Goal: Information Seeking & Learning: Learn about a topic

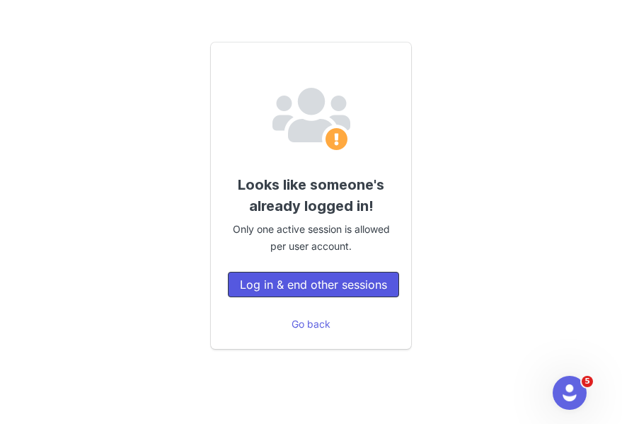
click at [323, 290] on button "Log in & end other sessions" at bounding box center [313, 284] width 171 height 25
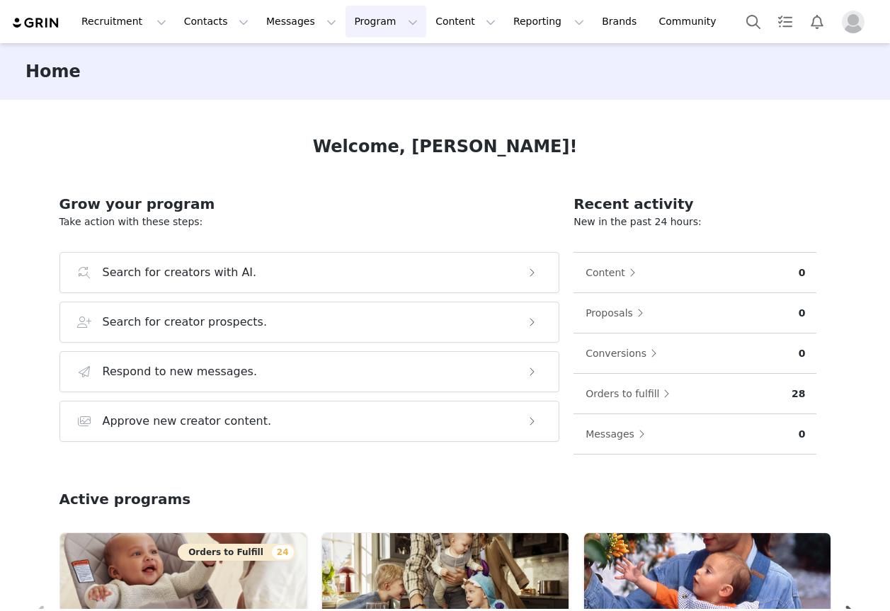
click at [381, 19] on button "Program Program" at bounding box center [386, 22] width 81 height 32
click at [357, 82] on p "Campaigns" at bounding box center [362, 88] width 55 height 15
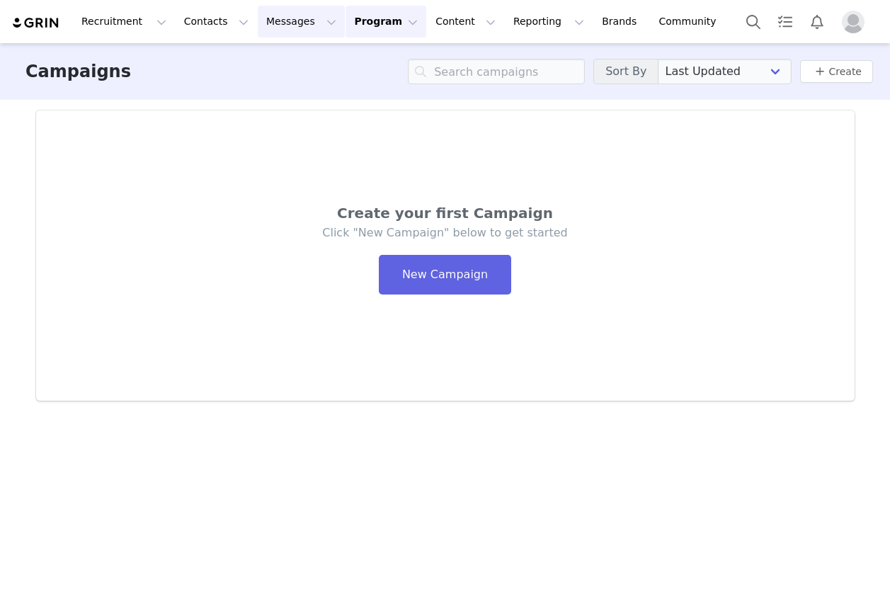
click at [311, 23] on button "Messages Messages" at bounding box center [301, 22] width 87 height 32
click at [299, 55] on p "Dashboard" at bounding box center [280, 62] width 54 height 15
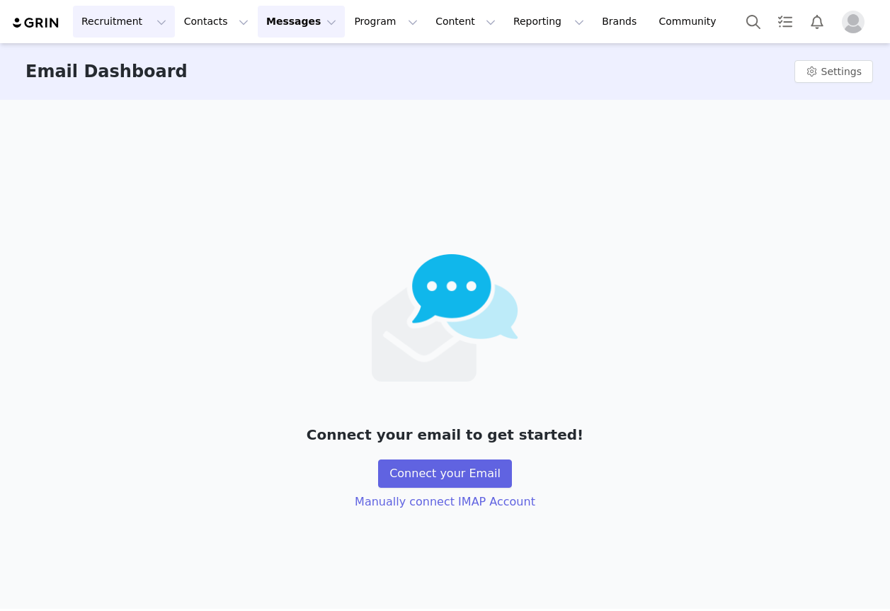
click at [108, 25] on button "Recruitment Recruitment" at bounding box center [124, 22] width 102 height 32
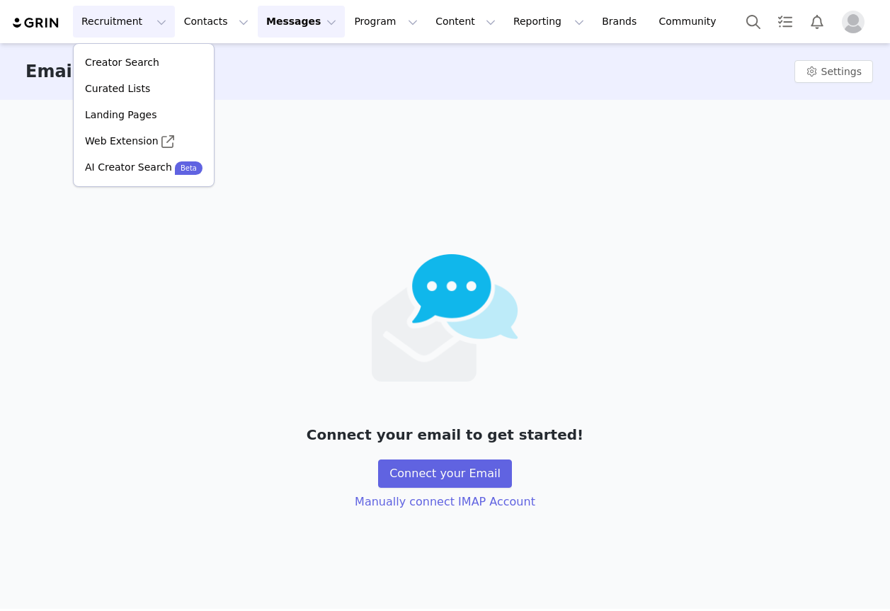
click at [41, 18] on img at bounding box center [36, 22] width 50 height 13
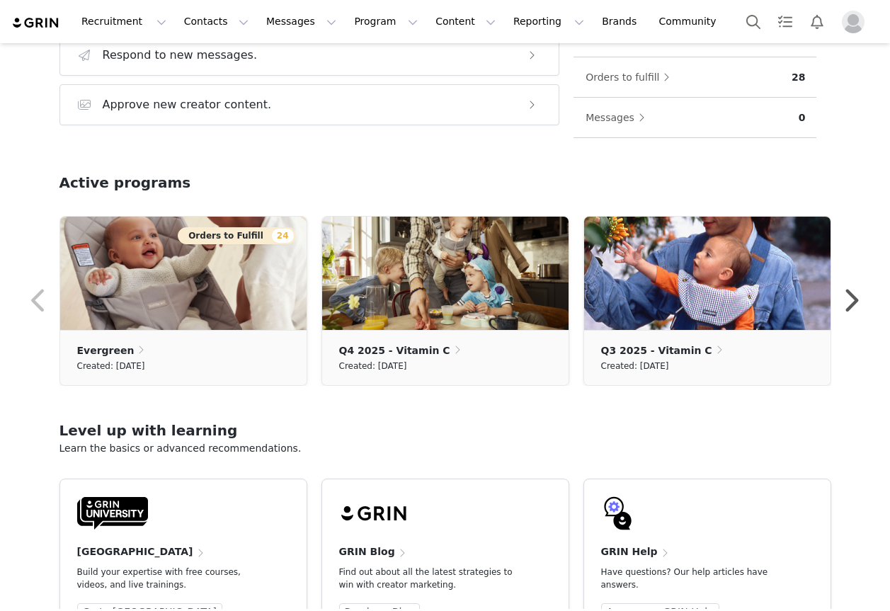
scroll to position [312, 0]
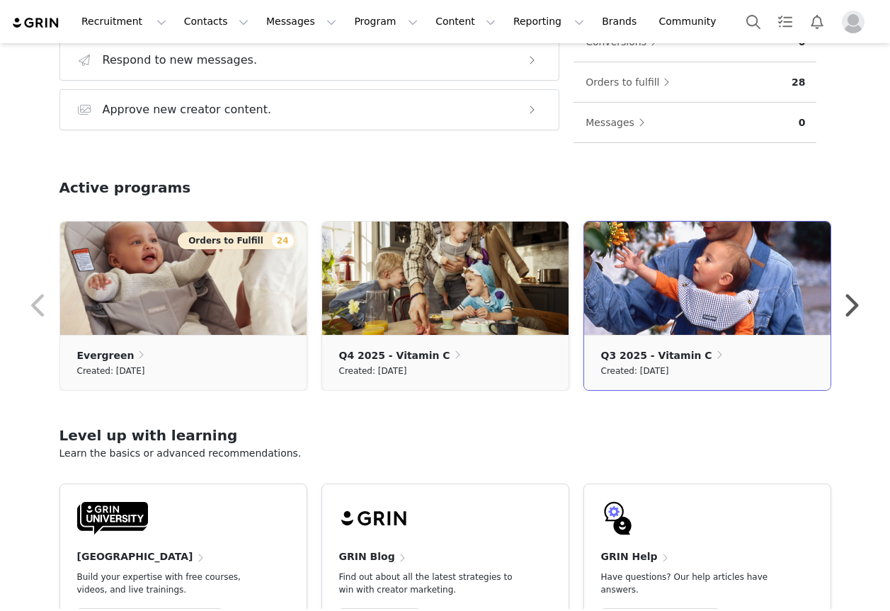
click at [613, 360] on p "Q3 2025 - Vitamin C" at bounding box center [656, 356] width 111 height 16
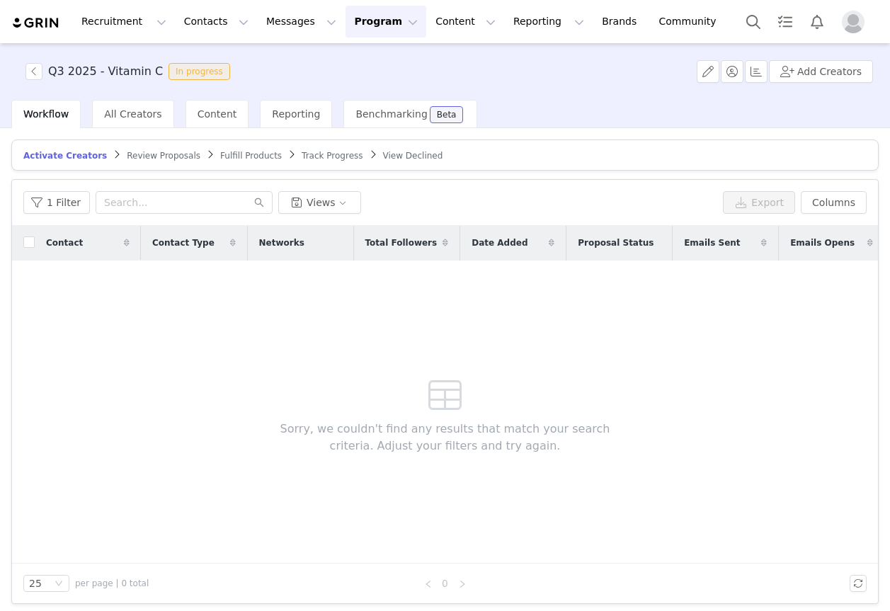
click at [125, 96] on div "Q3 2025 - Vitamin C In progress Add Creators" at bounding box center [445, 71] width 890 height 57
click at [127, 104] on div "All Creators" at bounding box center [132, 114] width 81 height 28
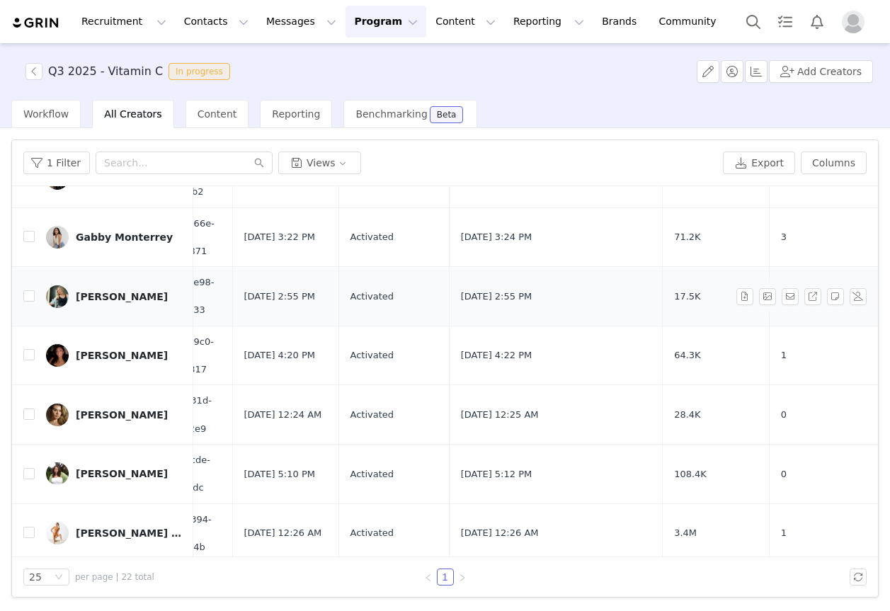
scroll to position [453, 173]
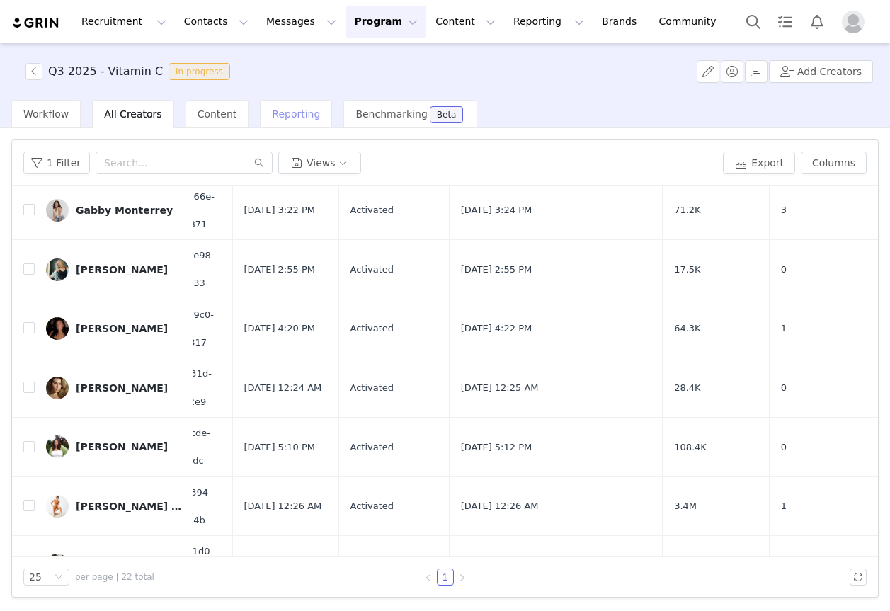
click at [275, 118] on span "Reporting" at bounding box center [296, 113] width 48 height 11
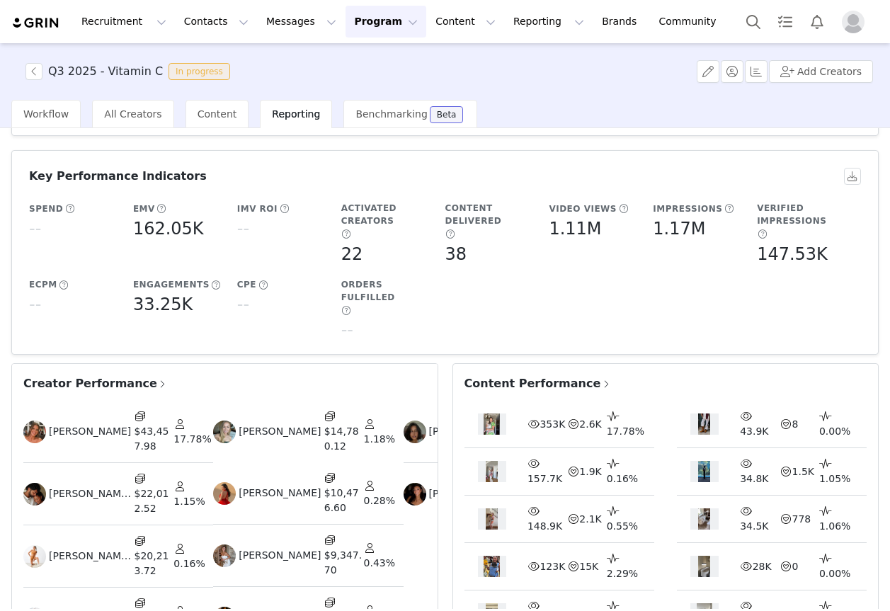
scroll to position [148, 0]
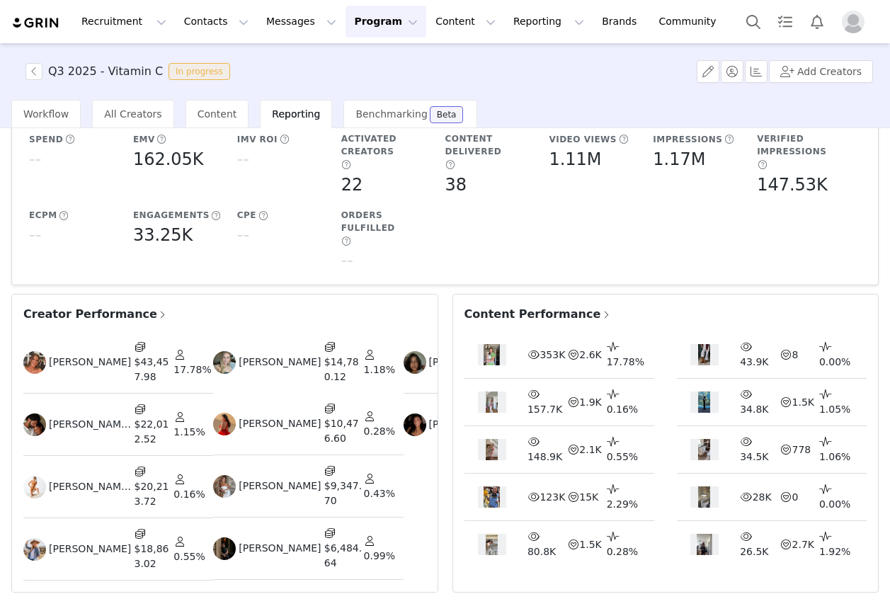
click at [326, 401] on span at bounding box center [330, 408] width 13 height 15
click at [329, 401] on span at bounding box center [330, 408] width 13 height 15
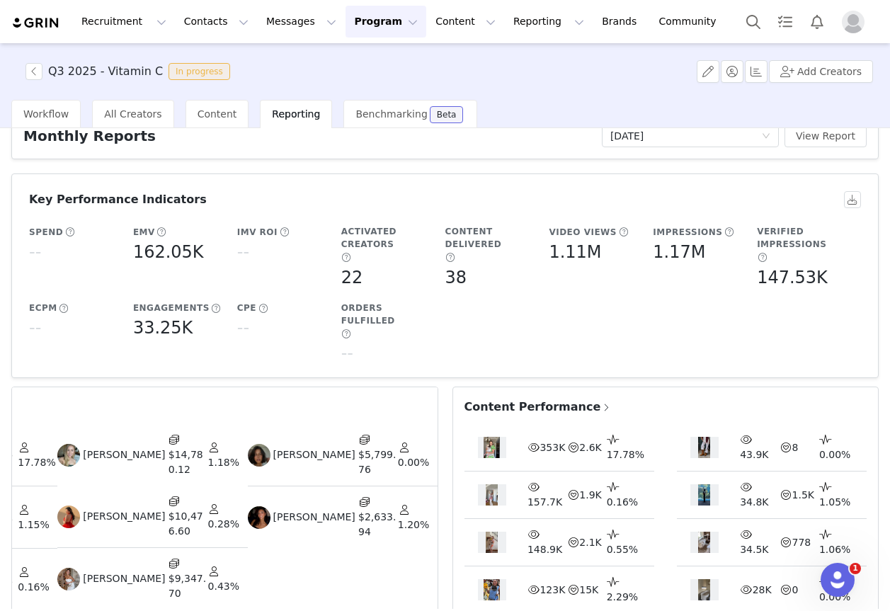
scroll to position [0, 0]
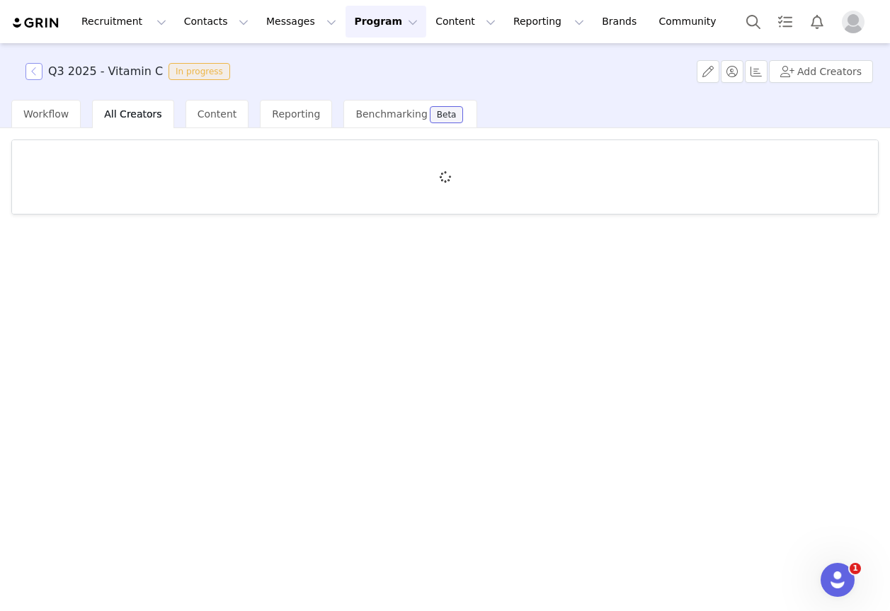
click at [40, 69] on button "button" at bounding box center [33, 71] width 17 height 17
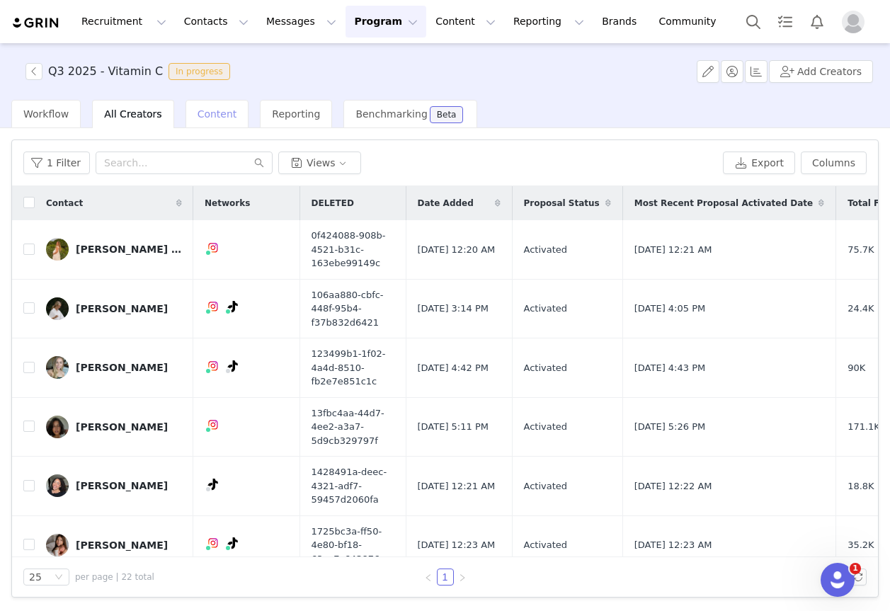
click at [222, 120] on div "Content" at bounding box center [218, 114] width 64 height 28
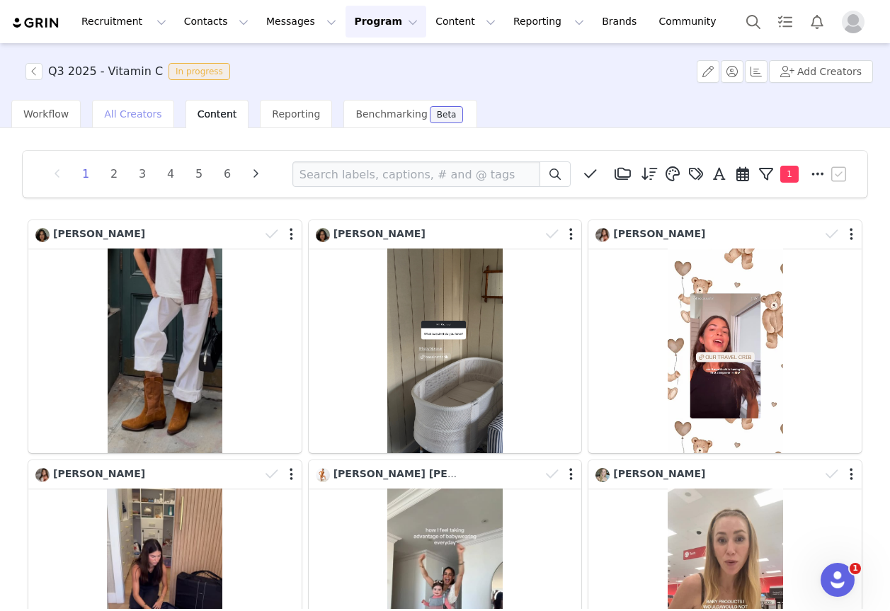
click at [140, 115] on span "All Creators" at bounding box center [132, 113] width 57 height 11
click at [53, 110] on span "Workflow" at bounding box center [45, 113] width 45 height 11
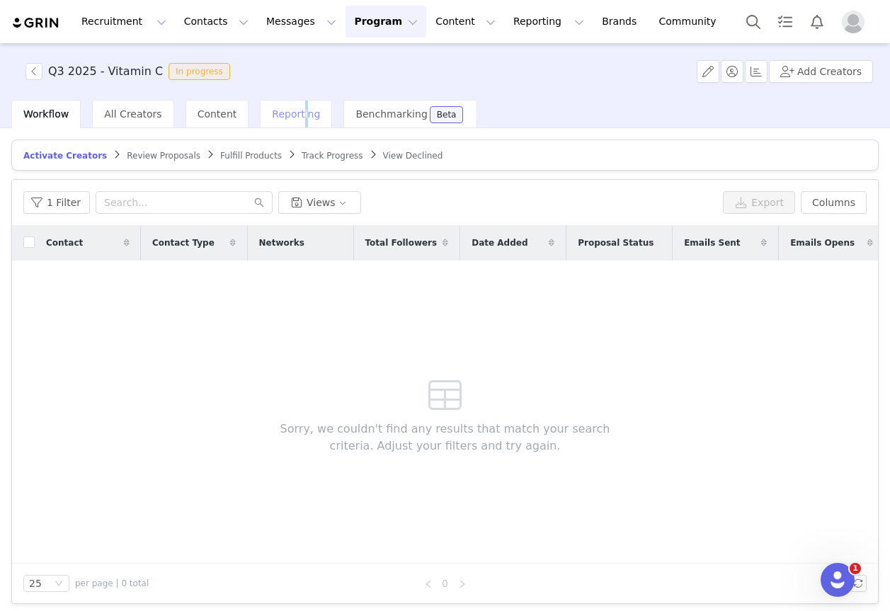
click at [294, 118] on span "Reporting" at bounding box center [296, 113] width 48 height 11
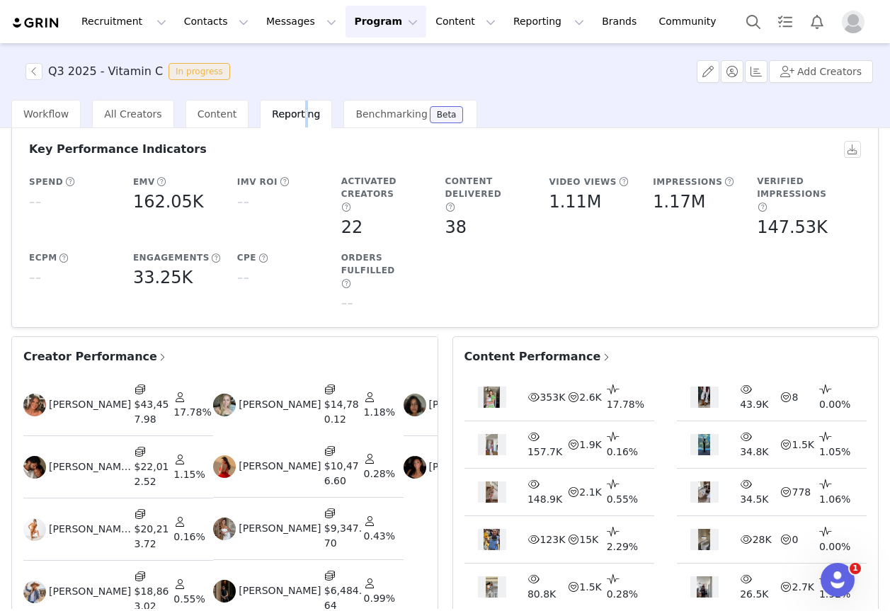
scroll to position [148, 0]
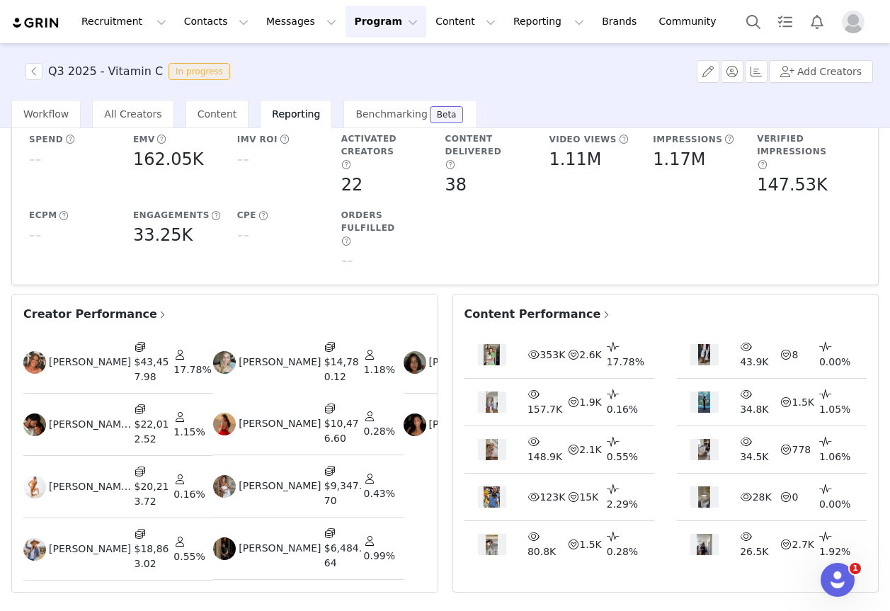
click at [553, 306] on span "Content Performance" at bounding box center [537, 314] width 147 height 17
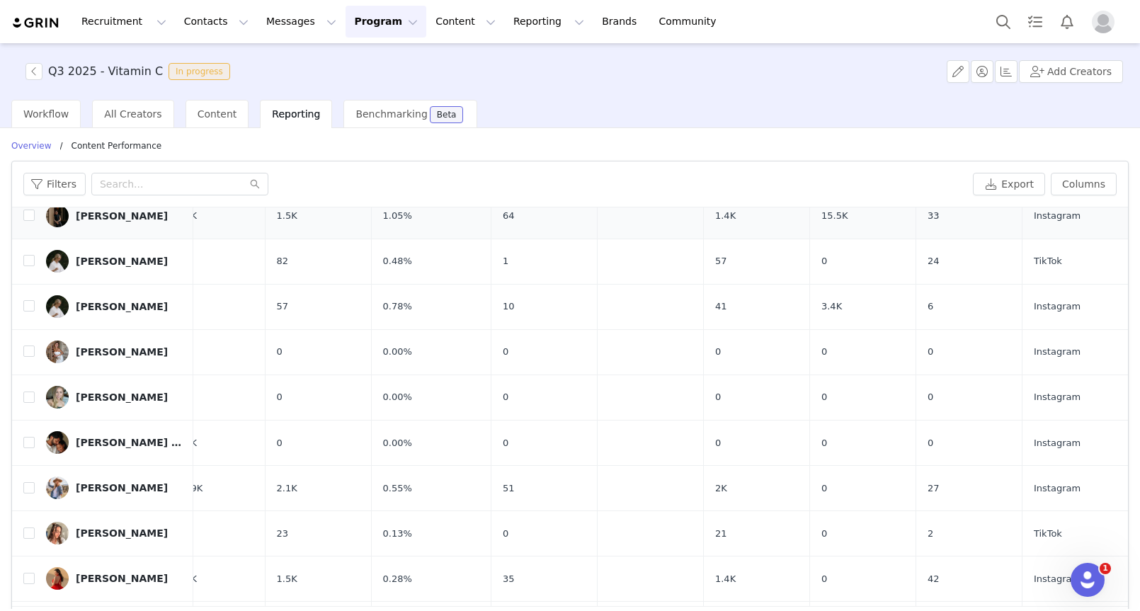
scroll to position [0, 517]
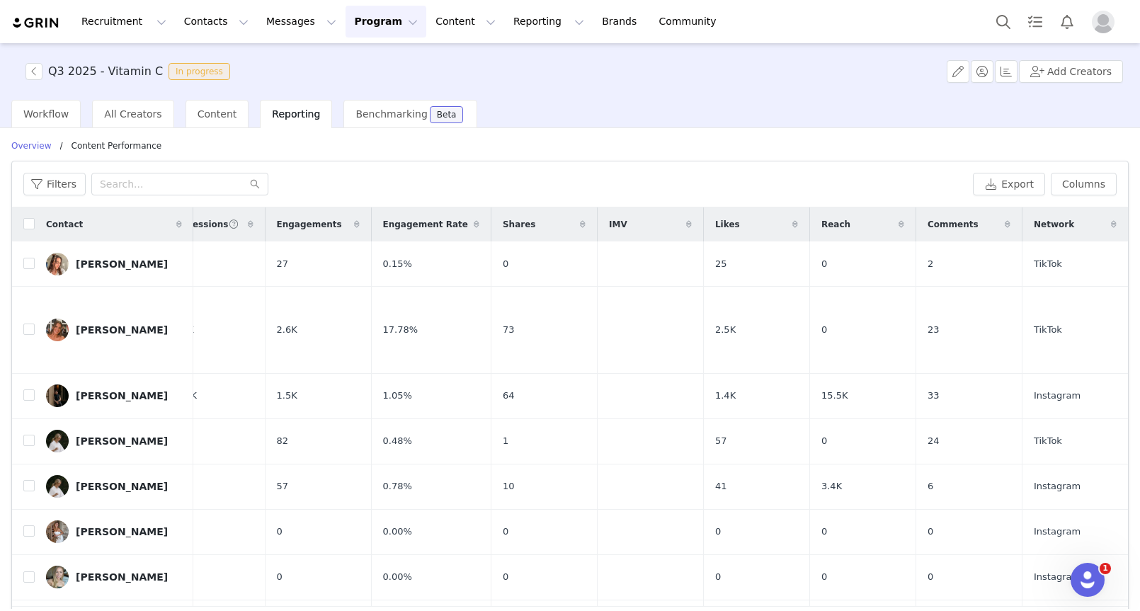
click at [622, 219] on span at bounding box center [688, 224] width 17 height 17
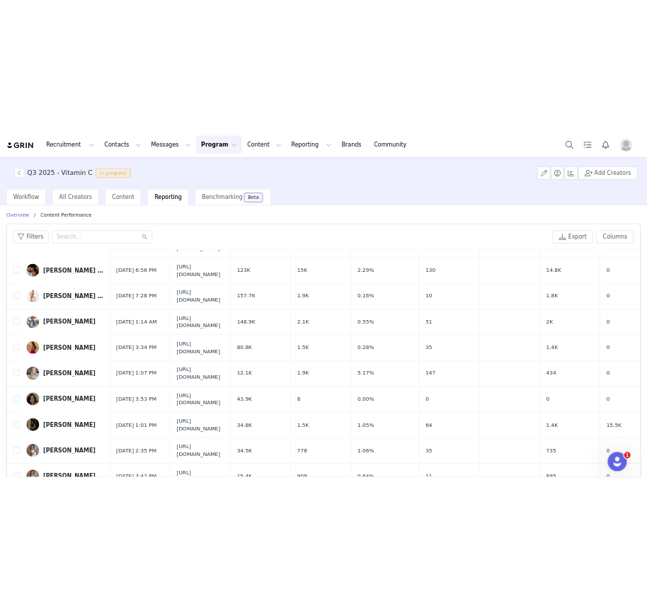
scroll to position [0, 0]
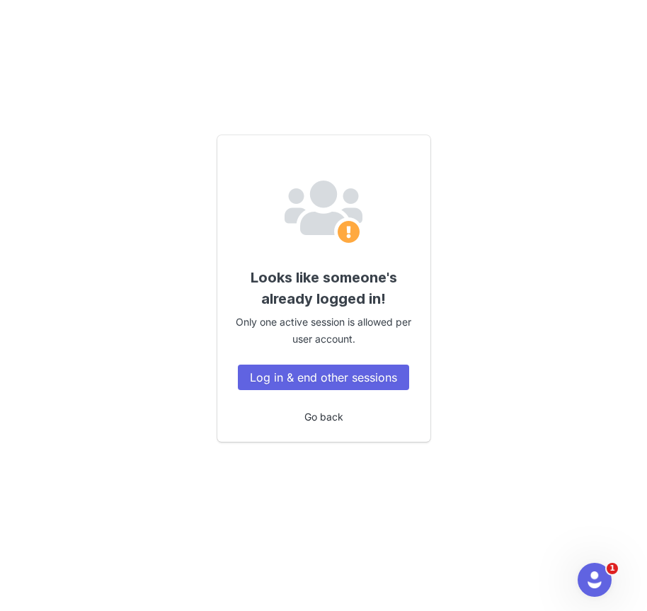
click at [327, 417] on link "Go back" at bounding box center [323, 417] width 39 height 12
click at [351, 379] on button "Log in & end other sessions" at bounding box center [323, 377] width 171 height 25
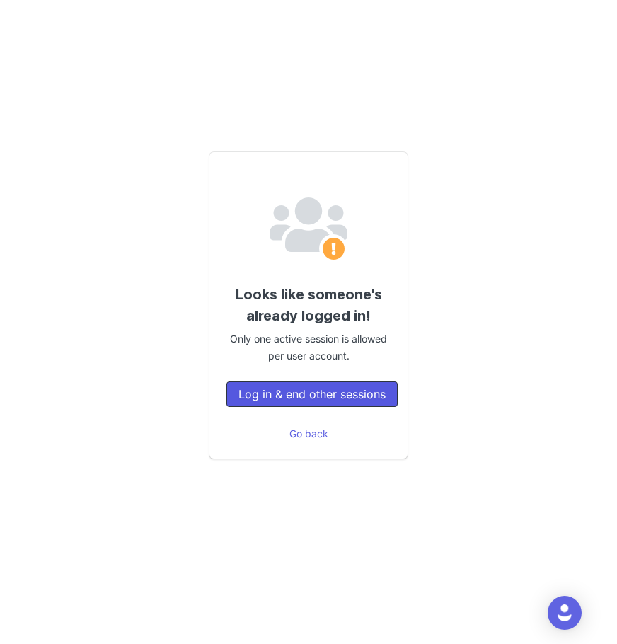
click at [313, 398] on button "Log in & end other sessions" at bounding box center [312, 394] width 171 height 25
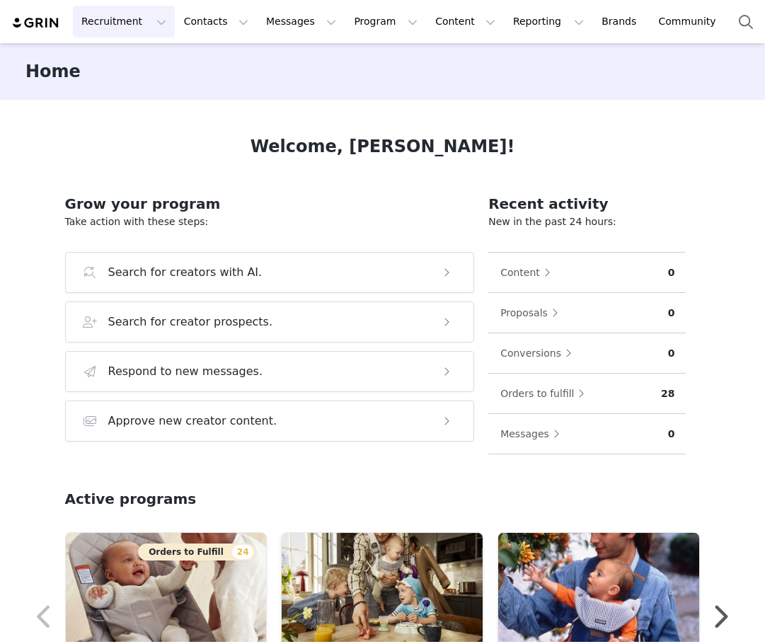
click at [146, 25] on button "Recruitment Recruitment" at bounding box center [124, 22] width 102 height 32
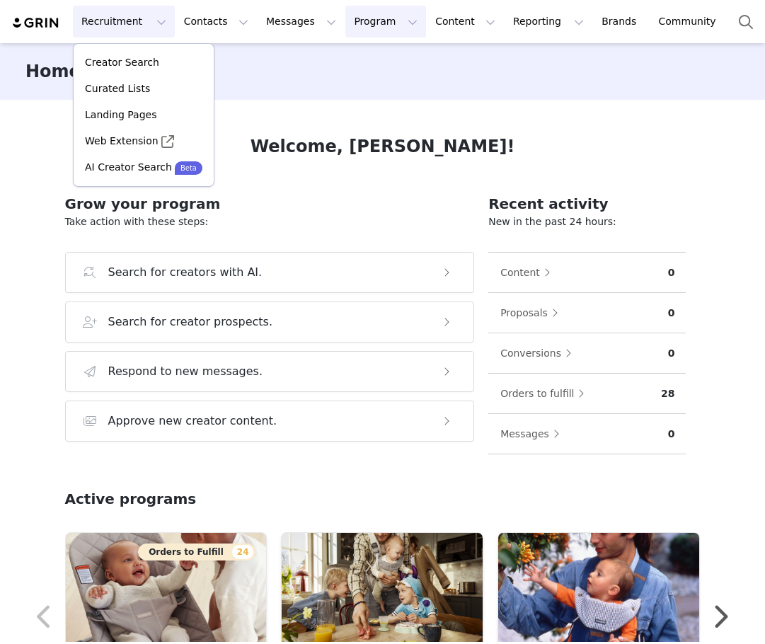
click at [354, 25] on button "Program Program" at bounding box center [386, 22] width 81 height 32
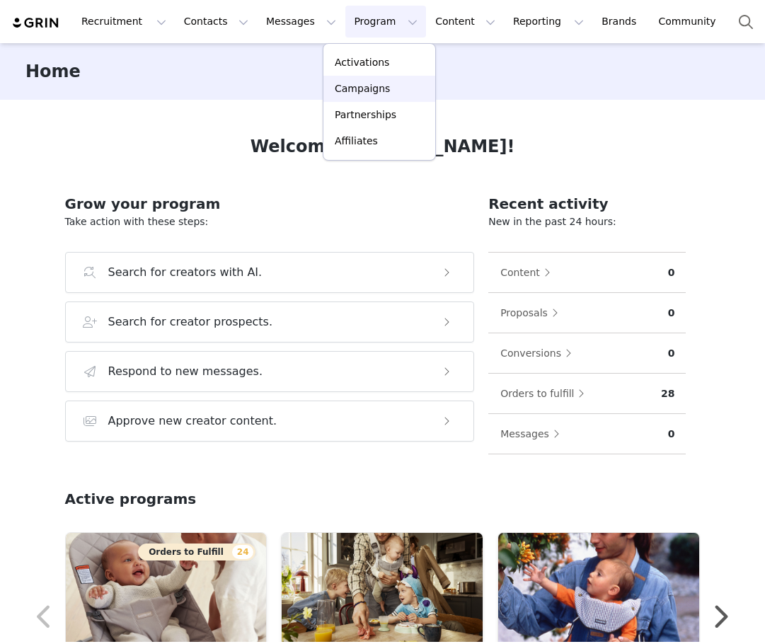
click at [384, 87] on p "Campaigns" at bounding box center [362, 88] width 55 height 15
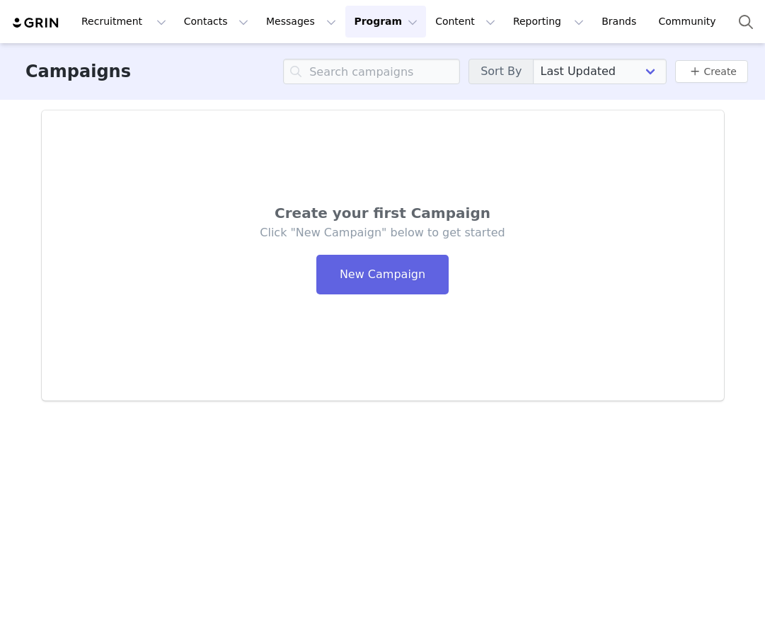
click at [381, 6] on button "Program Program" at bounding box center [386, 22] width 81 height 32
click at [366, 72] on link "Activations" at bounding box center [380, 63] width 112 height 26
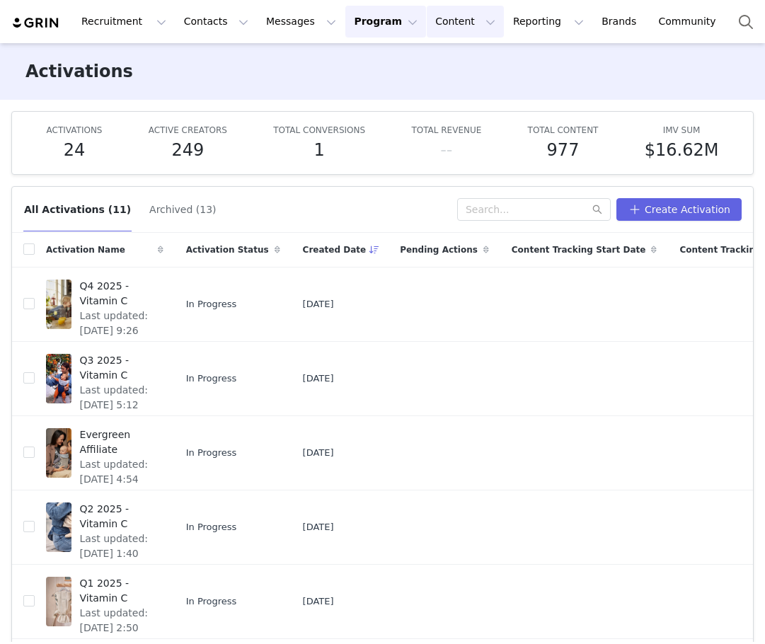
click at [439, 19] on button "Content Content" at bounding box center [465, 22] width 77 height 32
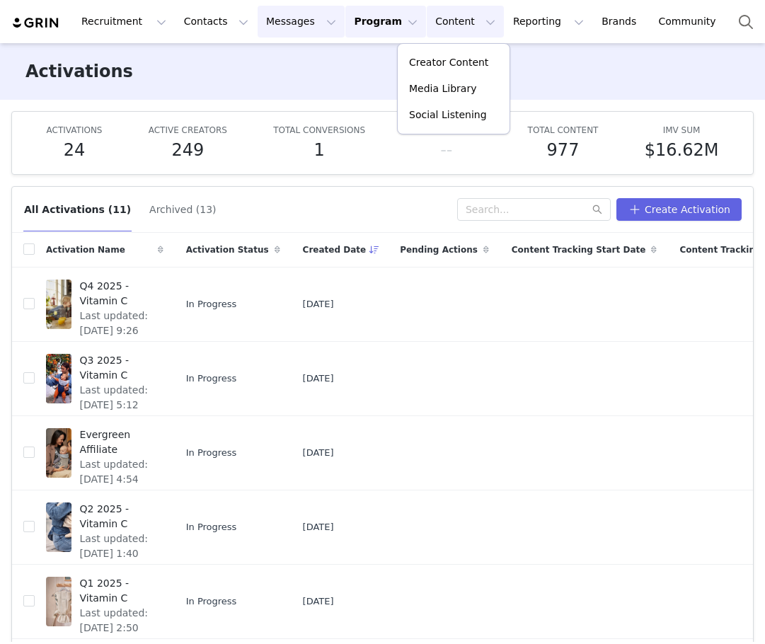
click at [299, 21] on button "Messages Messages" at bounding box center [301, 22] width 87 height 32
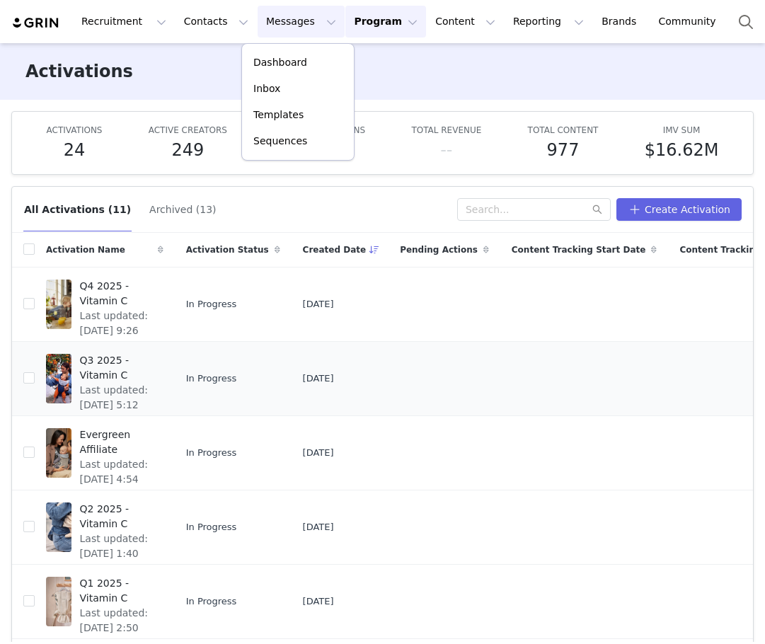
click at [127, 375] on span "Q3 2025 - Vitamin C" at bounding box center [117, 368] width 75 height 30
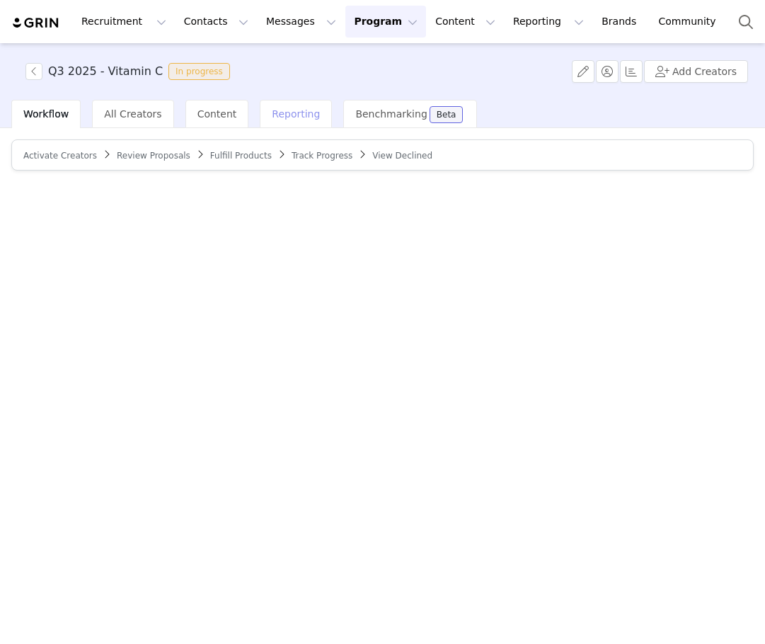
click at [286, 112] on span "Reporting" at bounding box center [296, 113] width 48 height 11
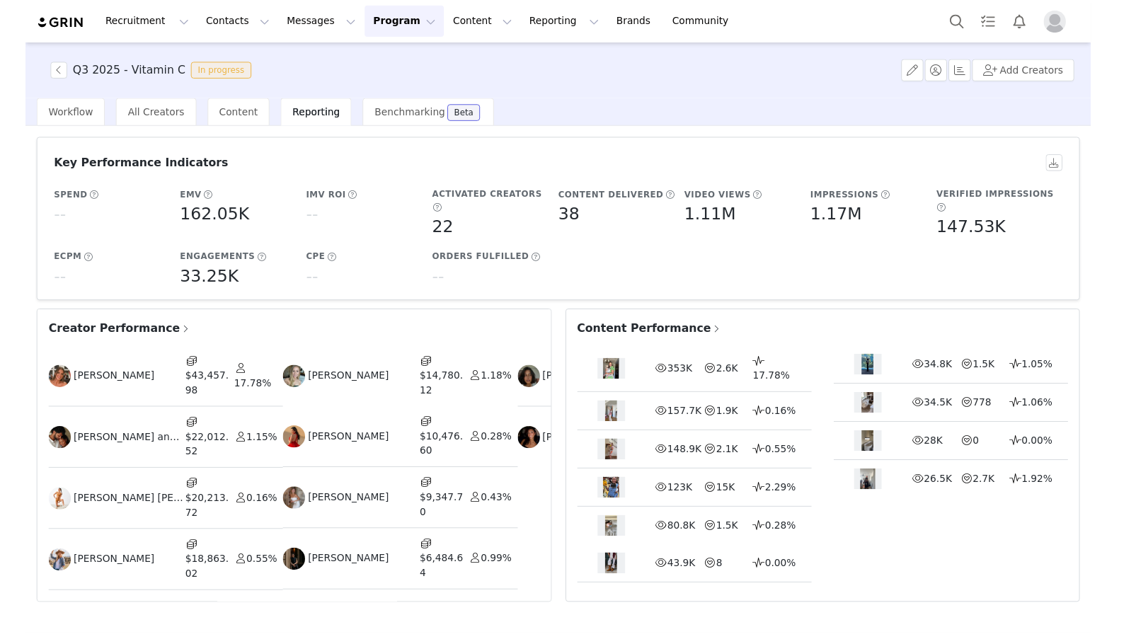
scroll to position [76, 0]
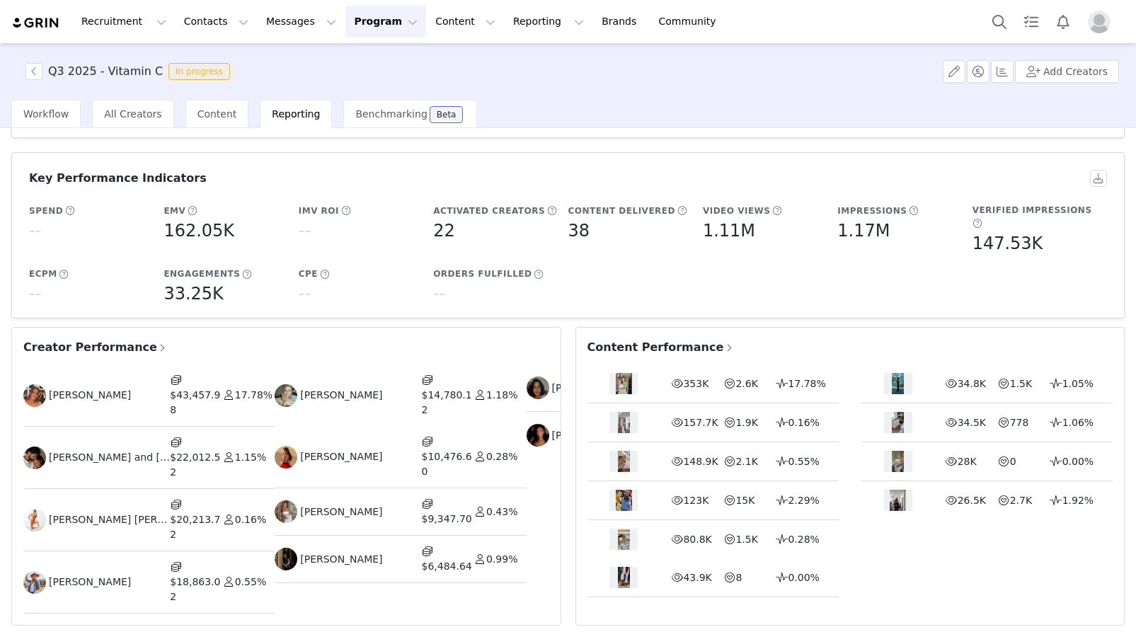
click at [157, 342] on span at bounding box center [162, 348] width 11 height 13
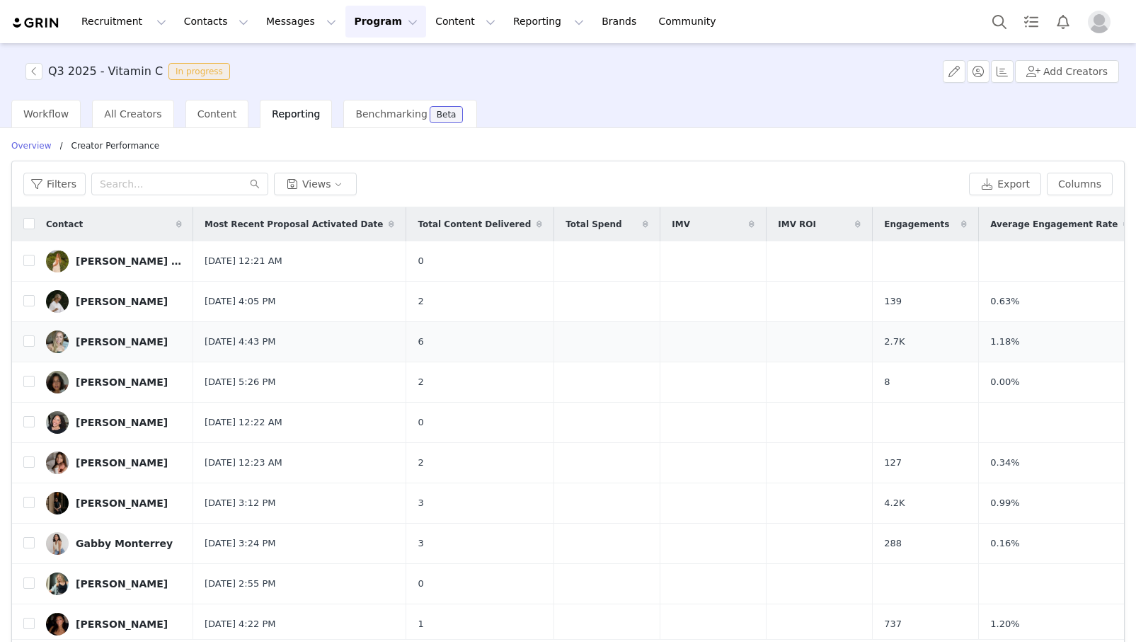
click at [408, 344] on td "6" at bounding box center [480, 342] width 148 height 40
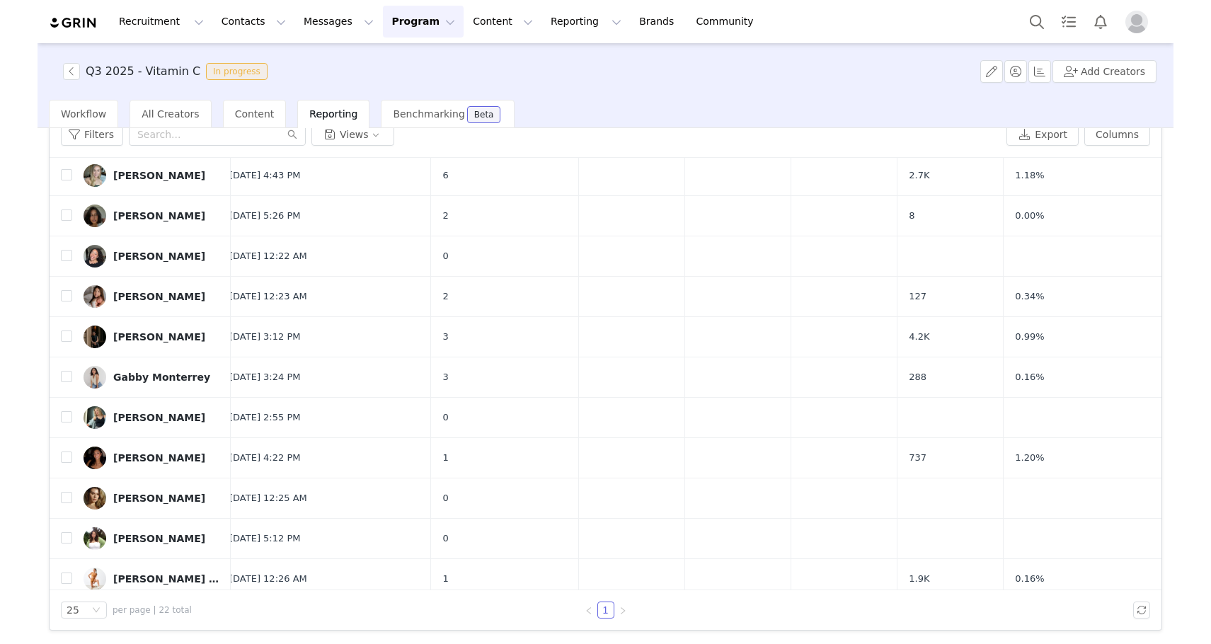
scroll to position [0, 13]
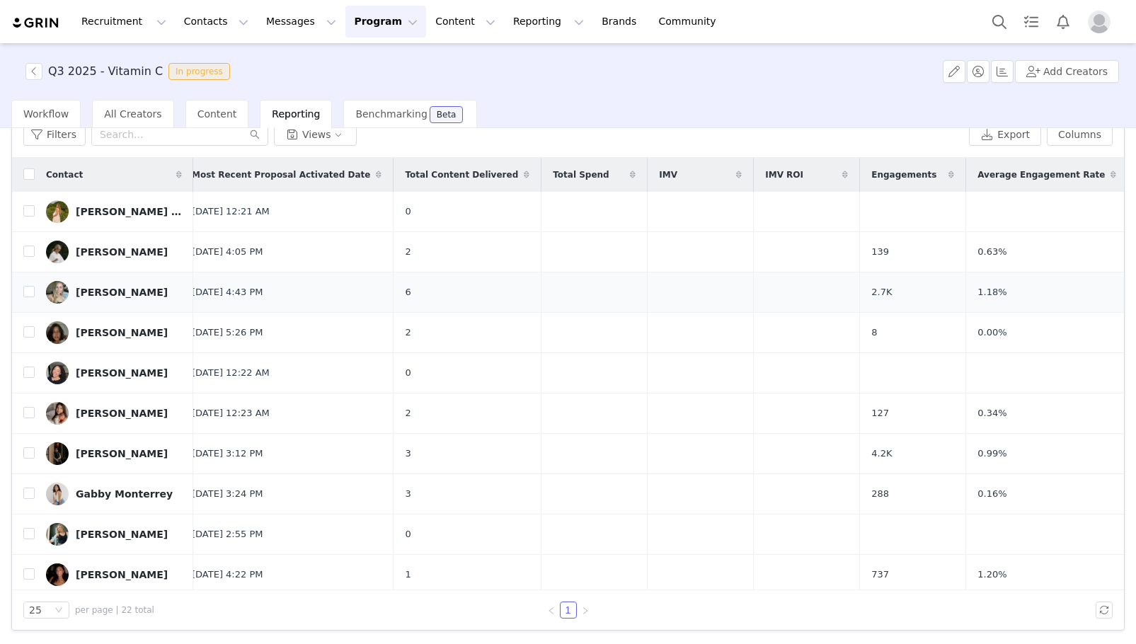
click at [430, 296] on td "6" at bounding box center [468, 293] width 148 height 40
click at [405, 294] on span "6" at bounding box center [408, 292] width 6 height 14
click at [105, 292] on div "[PERSON_NAME]" at bounding box center [122, 292] width 92 height 11
click at [128, 293] on div "[PERSON_NAME]" at bounding box center [122, 292] width 92 height 11
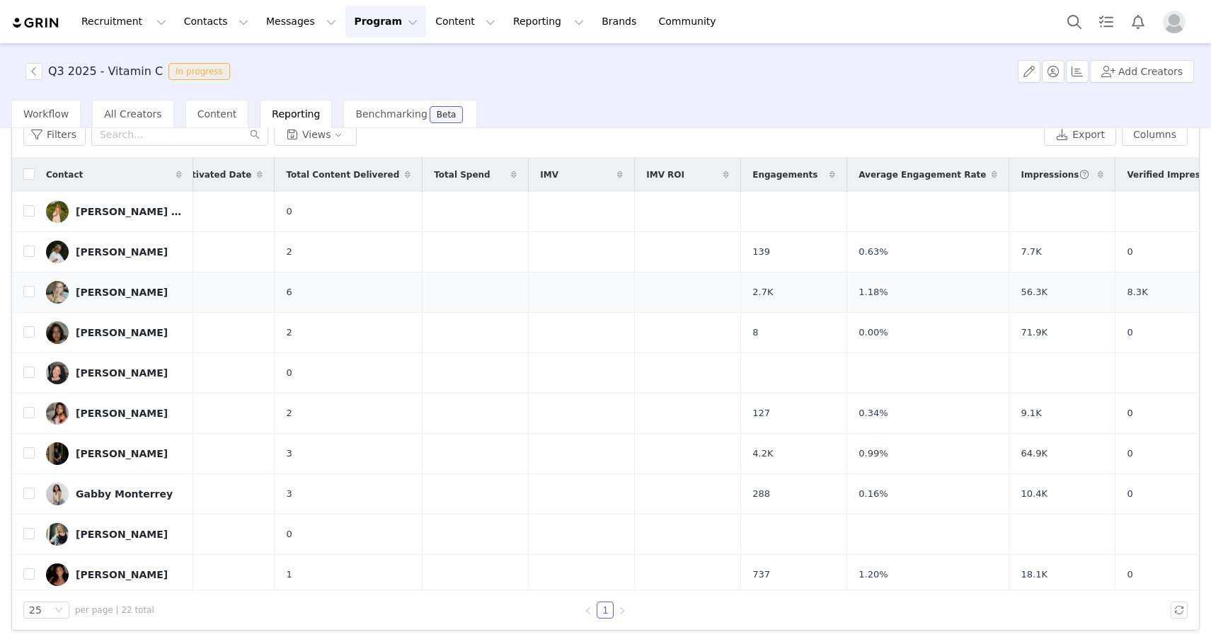
scroll to position [0, 0]
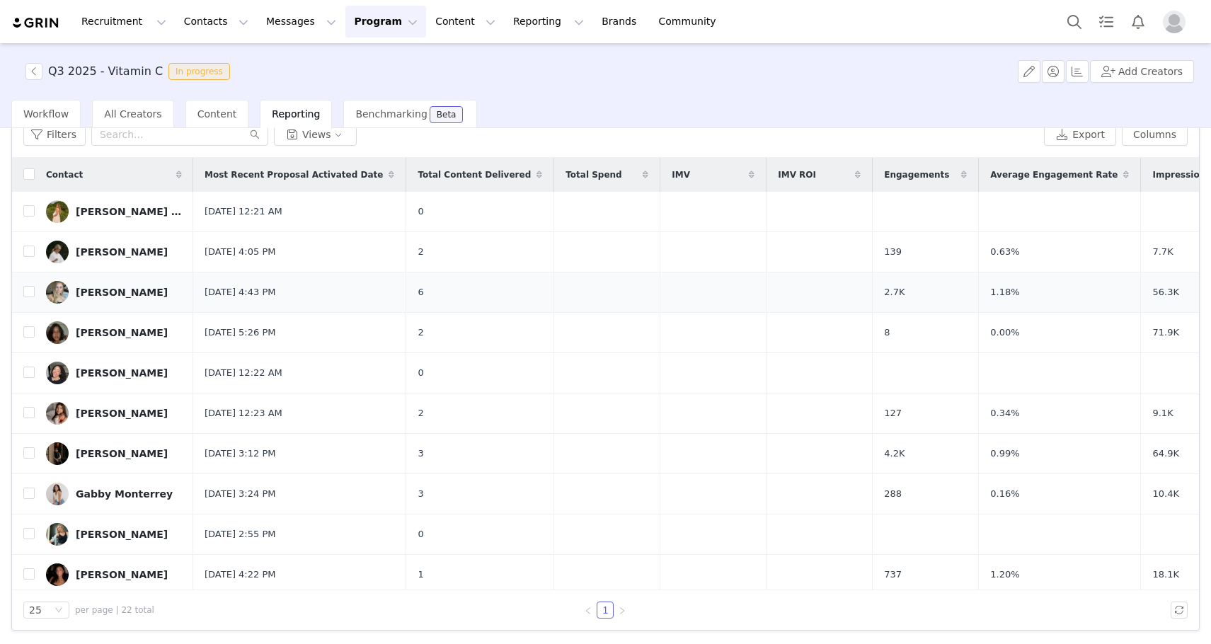
click at [130, 298] on link "[PERSON_NAME]" at bounding box center [114, 292] width 136 height 23
click at [211, 116] on span "Content" at bounding box center [218, 113] width 40 height 11
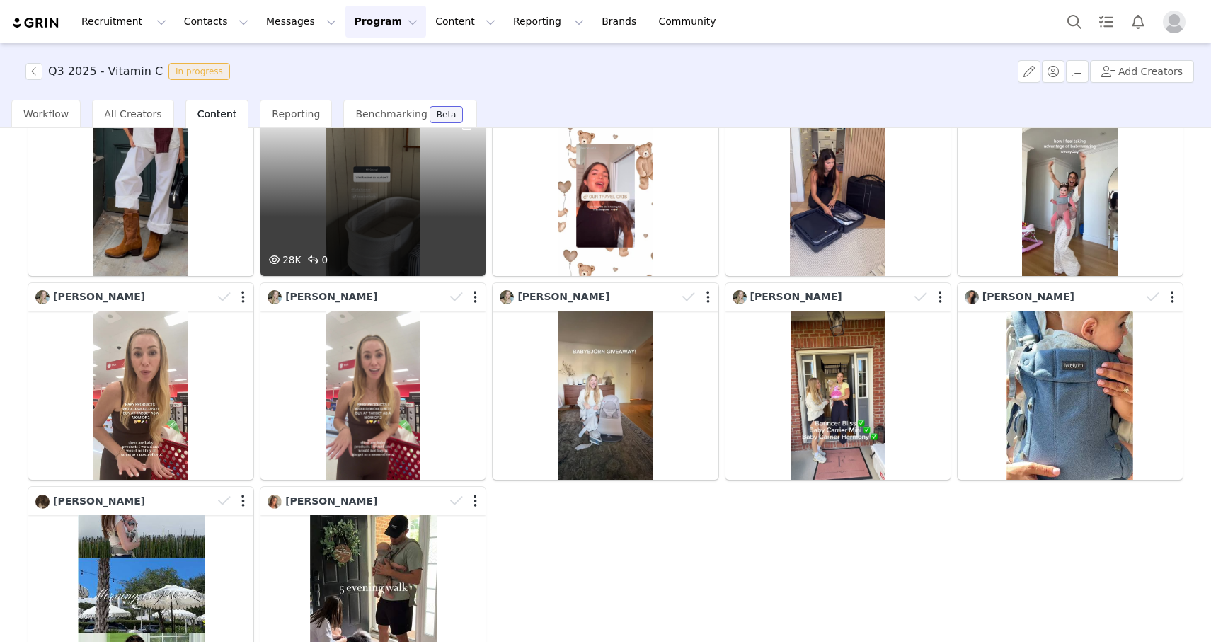
scroll to position [170, 0]
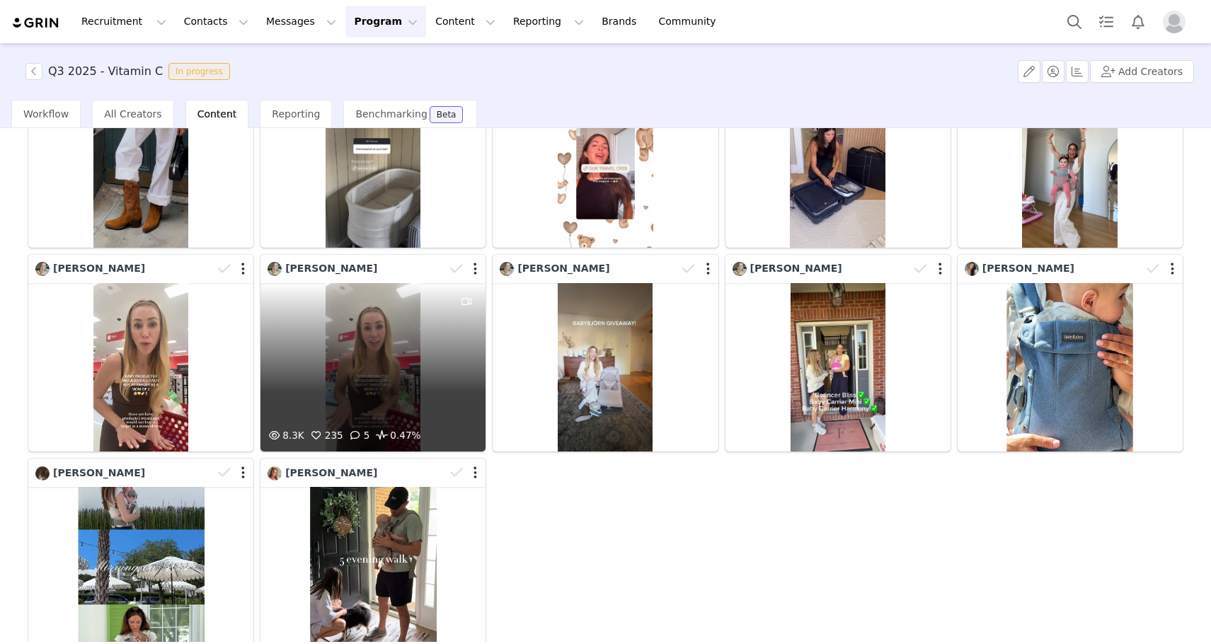
click at [332, 377] on div "8.3K 235 5 0.47%" at bounding box center [373, 367] width 225 height 169
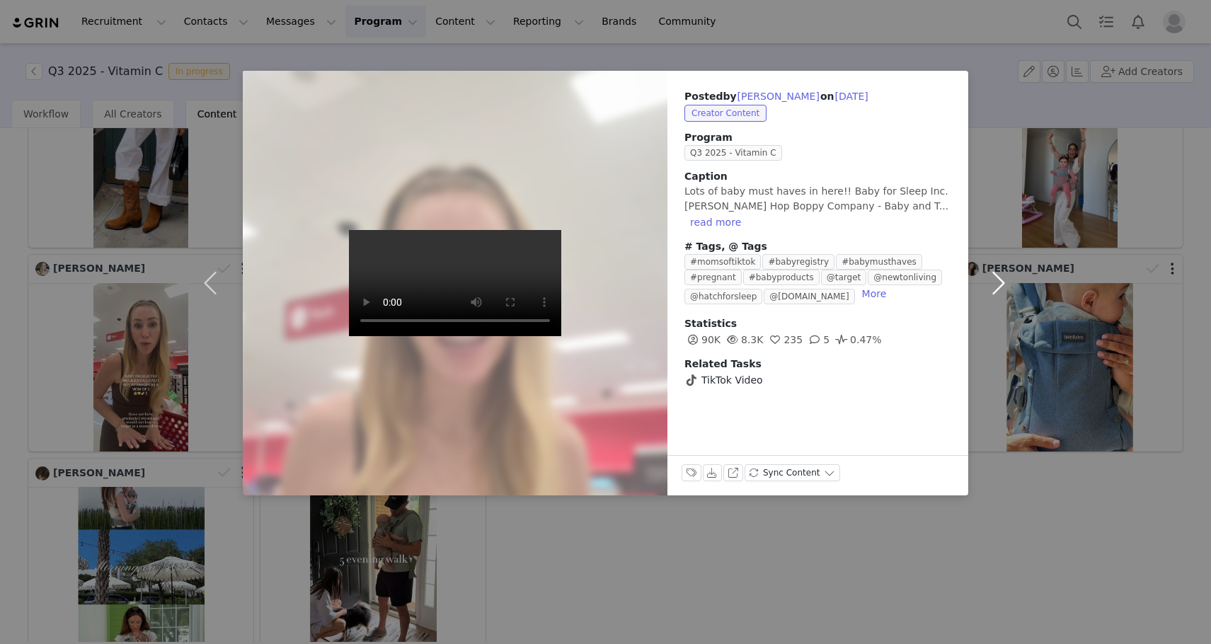
click at [617, 489] on button "button" at bounding box center [998, 283] width 59 height 425
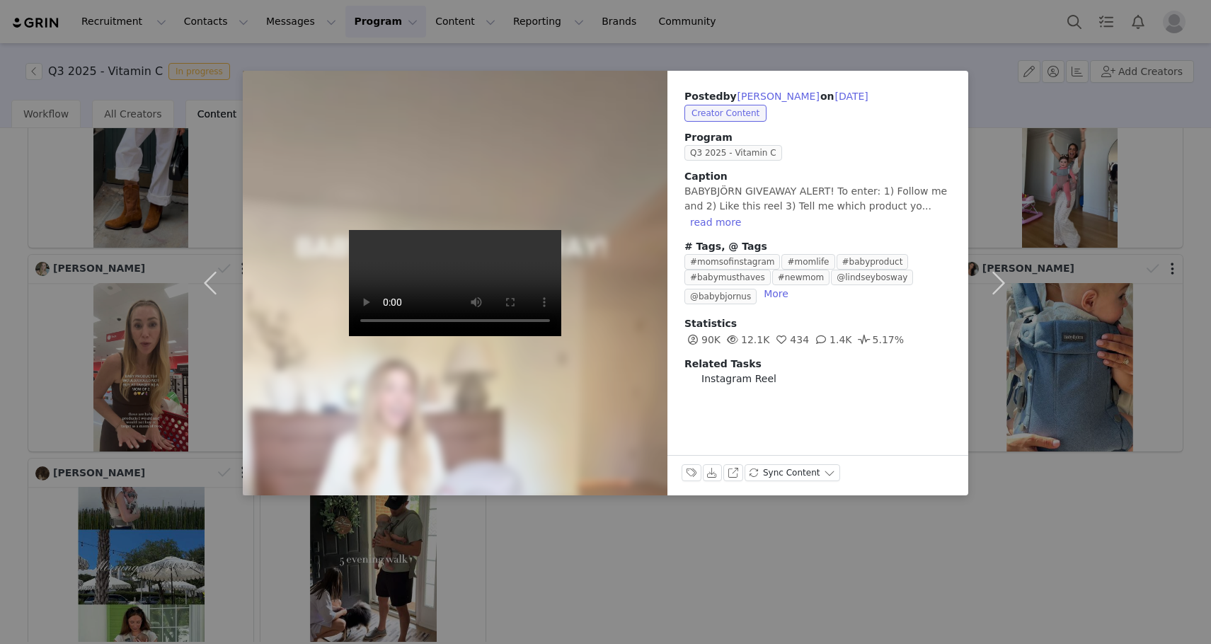
click at [81, 52] on div "Posted by Lindsey Bosway on Sep 6, 2025 Creator Content Program Q3 2025 - Vitam…" at bounding box center [605, 322] width 1211 height 644
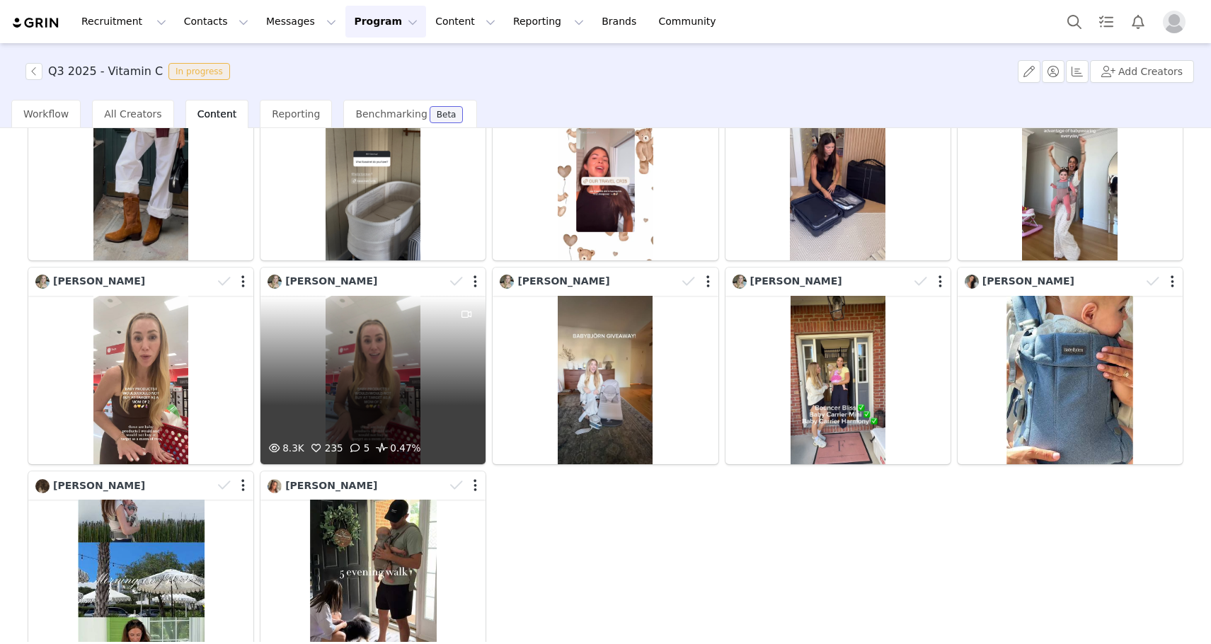
scroll to position [142, 0]
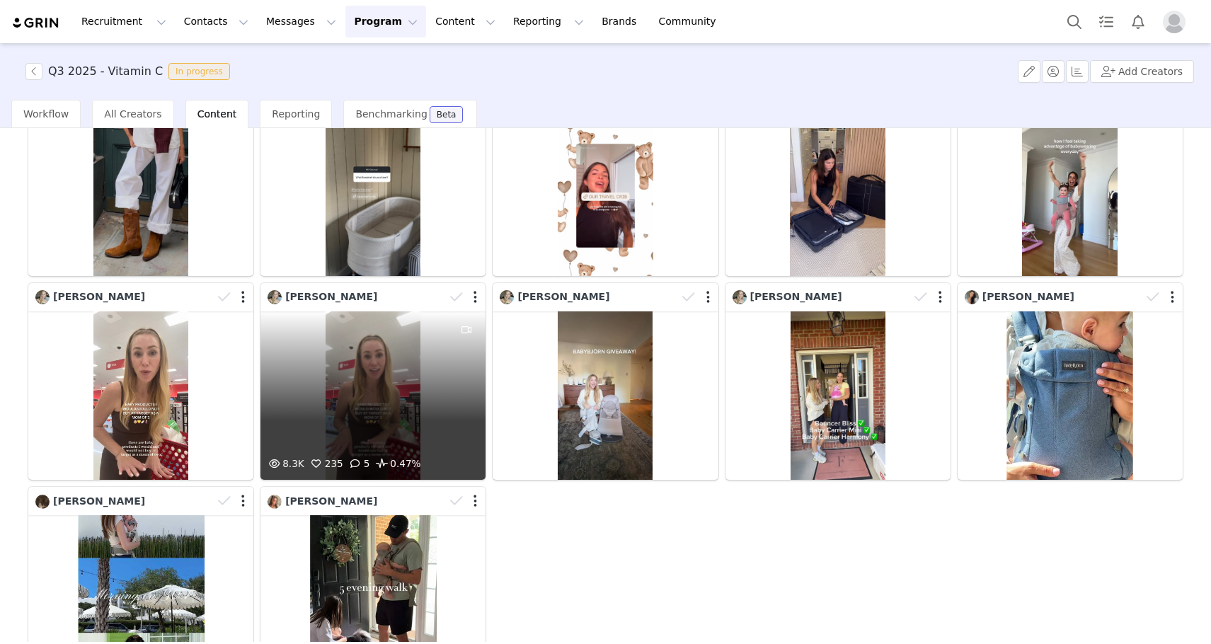
click at [329, 354] on div "8.3K 235 5 0.47%" at bounding box center [373, 396] width 225 height 169
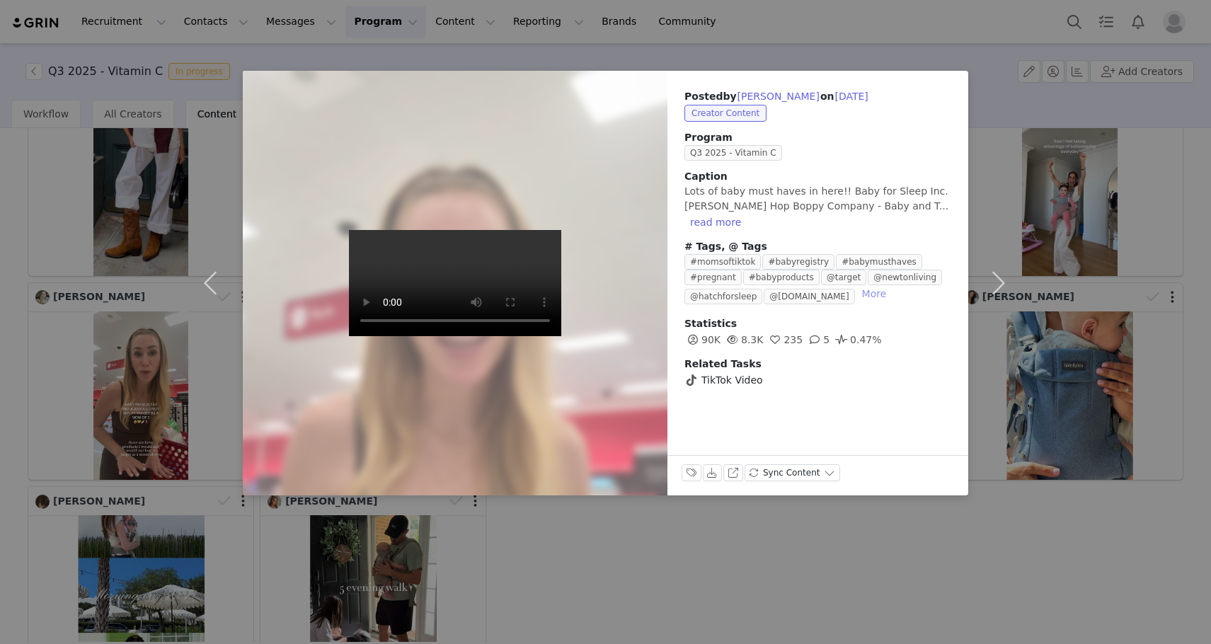
click at [617, 285] on button "More" at bounding box center [875, 293] width 36 height 17
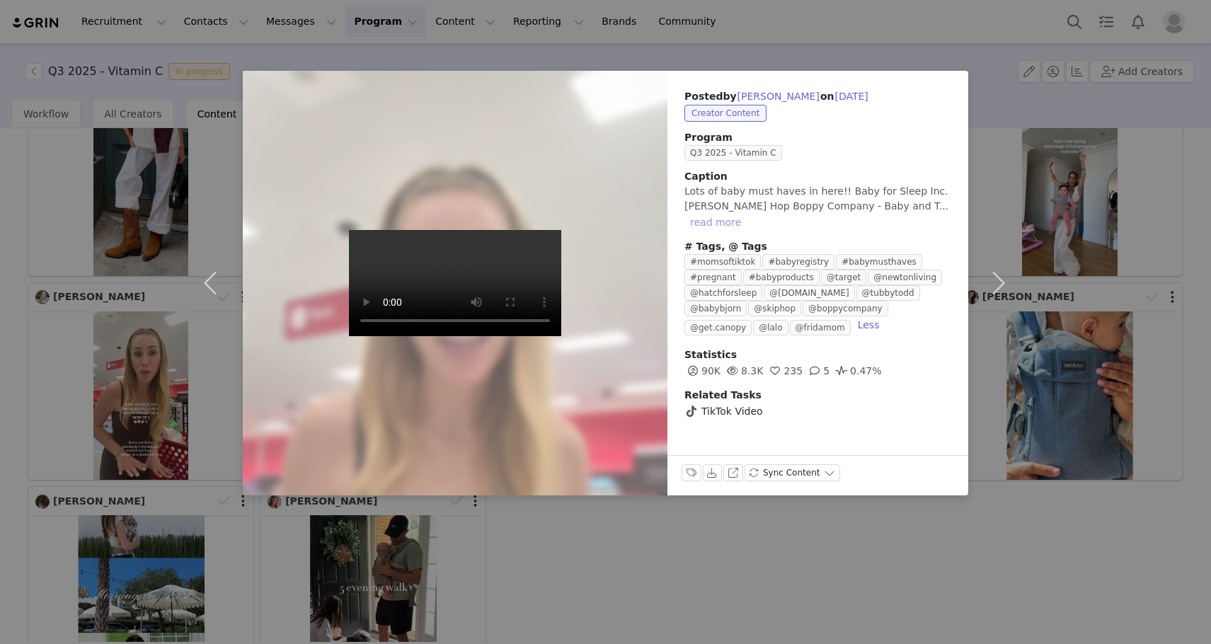
click at [617, 214] on button "read more" at bounding box center [716, 222] width 62 height 17
click at [617, 97] on button "[PERSON_NAME]" at bounding box center [779, 96] width 84 height 17
type input "[PERSON_NAME]"
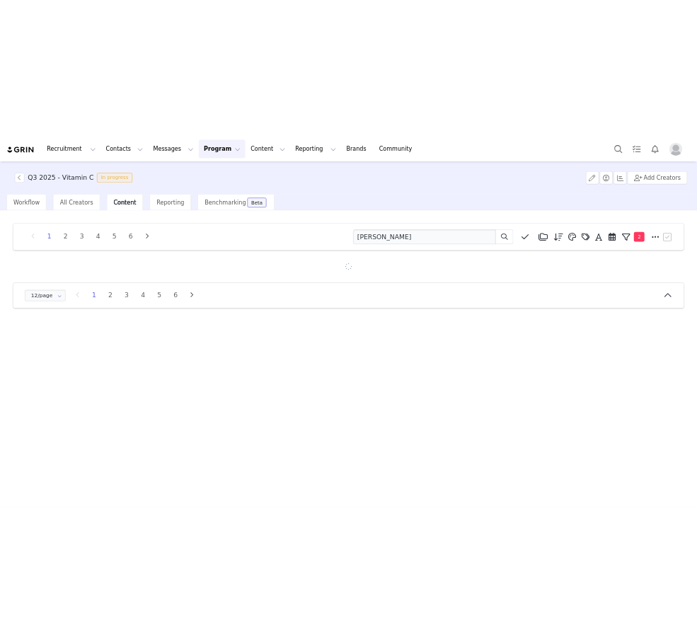
scroll to position [0, 0]
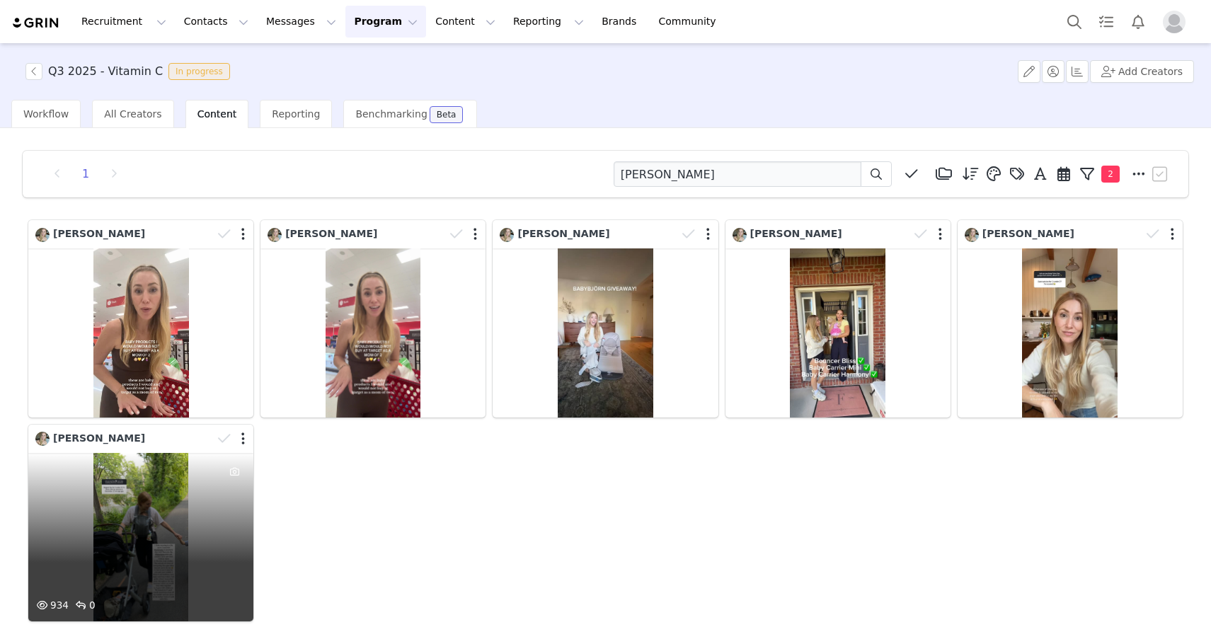
click at [157, 523] on div "934 0" at bounding box center [140, 537] width 225 height 169
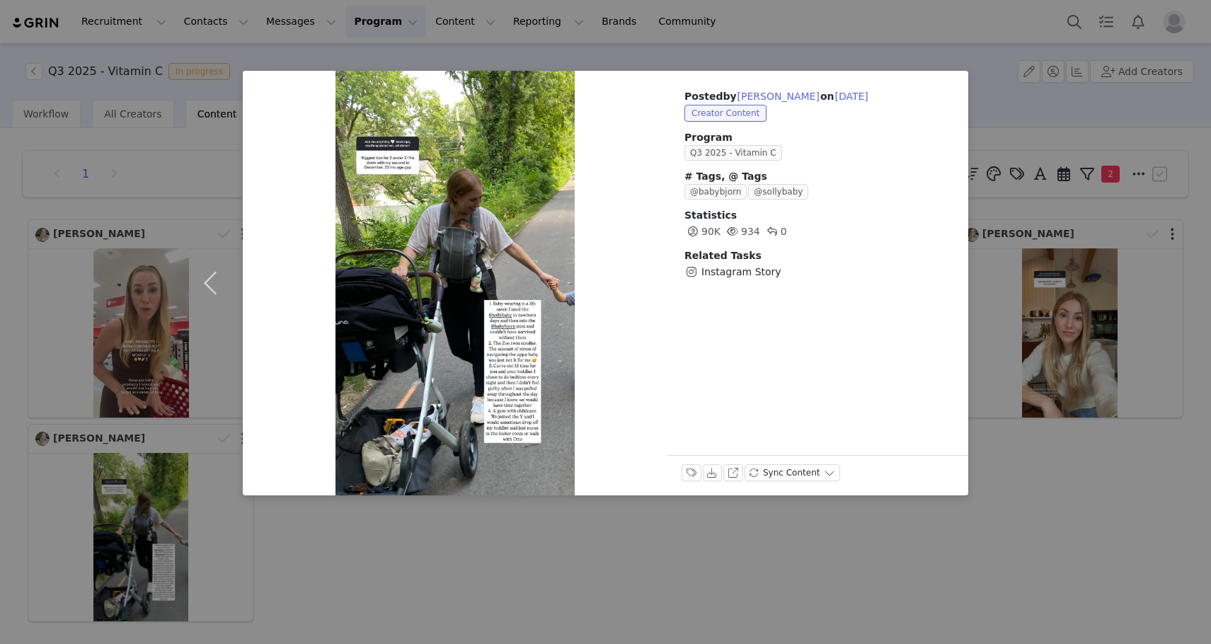
click at [378, 540] on div "Posted by Lindsey Bosway on Jul 31, 2025 Creator Content Program Q3 2025 - Vita…" at bounding box center [605, 322] width 1211 height 644
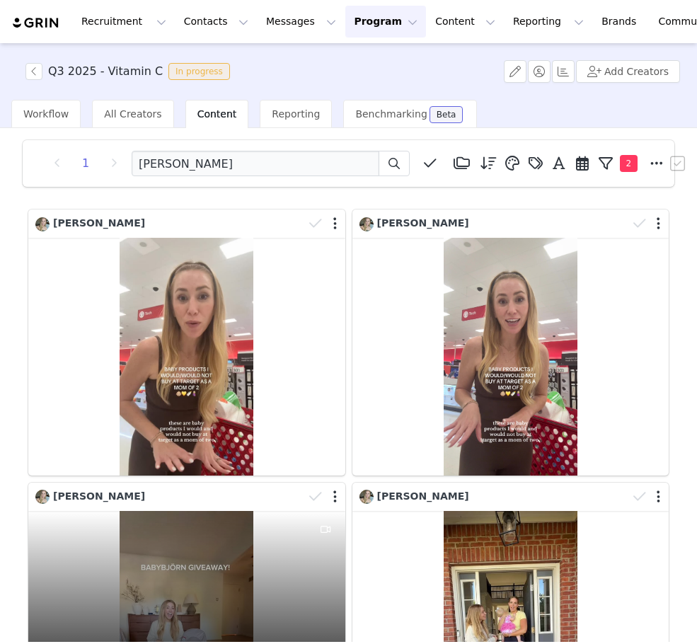
scroll to position [480, 0]
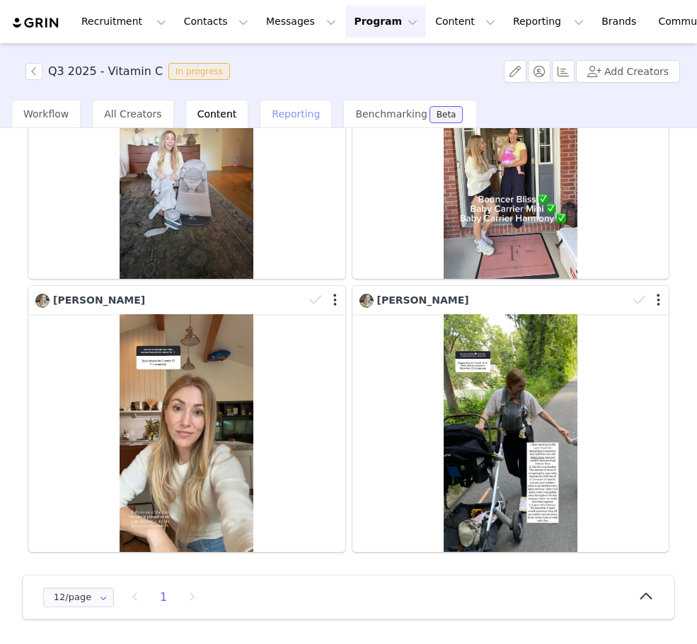
click at [281, 113] on span "Reporting" at bounding box center [296, 113] width 48 height 11
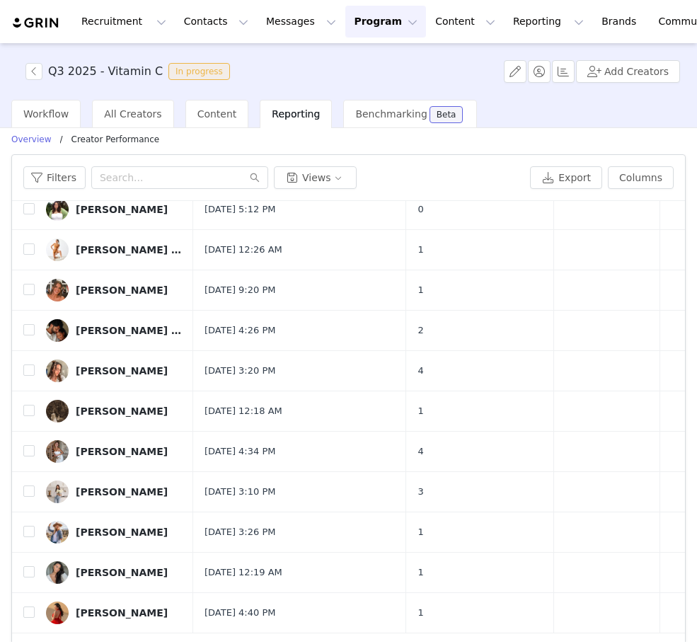
scroll to position [50, 0]
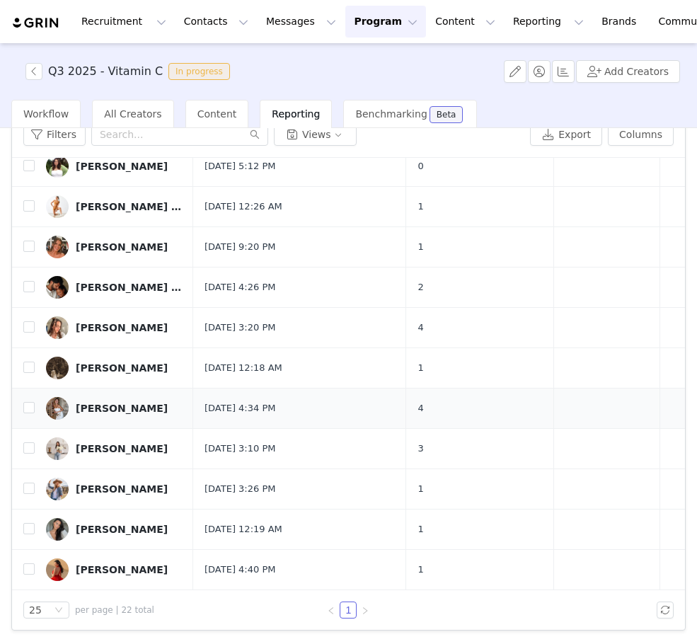
click at [144, 411] on div "[PERSON_NAME]" at bounding box center [122, 408] width 92 height 11
click at [143, 409] on div "[PERSON_NAME]" at bounding box center [122, 408] width 92 height 11
click at [85, 410] on div "[PERSON_NAME]" at bounding box center [122, 408] width 92 height 11
click at [81, 409] on div "[PERSON_NAME]" at bounding box center [122, 408] width 92 height 11
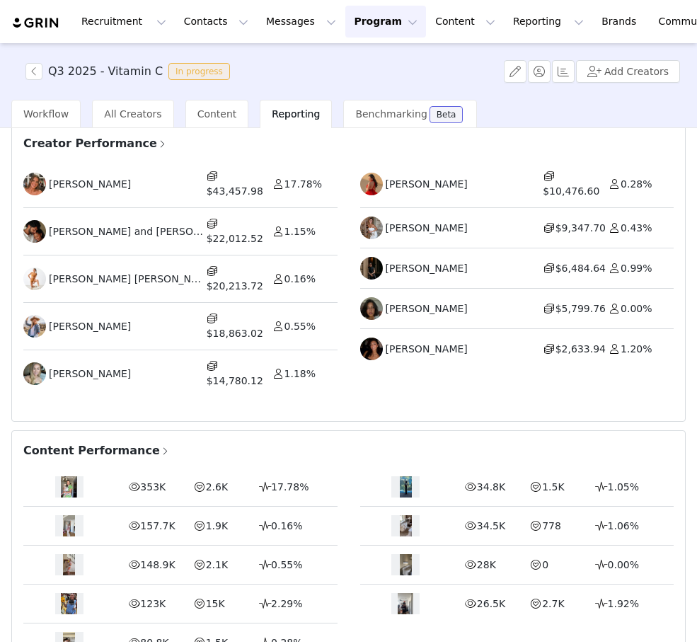
scroll to position [494, 0]
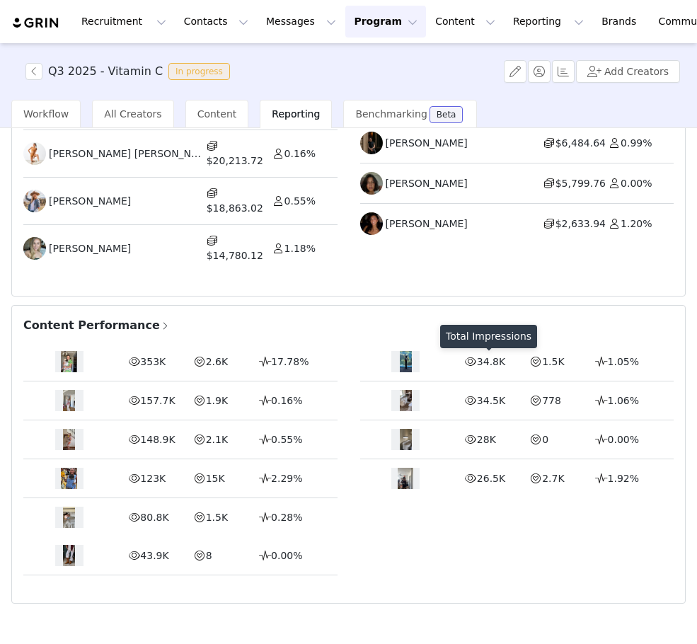
click at [469, 349] on div "Total Impressions" at bounding box center [488, 339] width 97 height 29
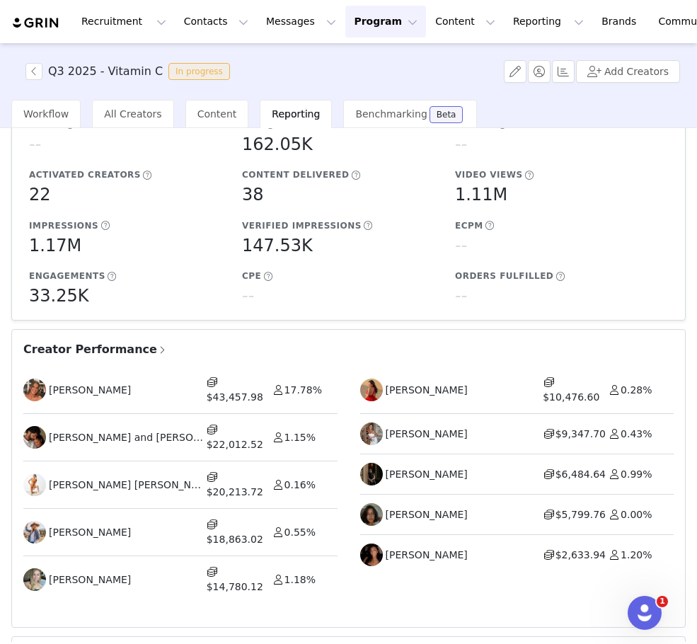
scroll to position [0, 0]
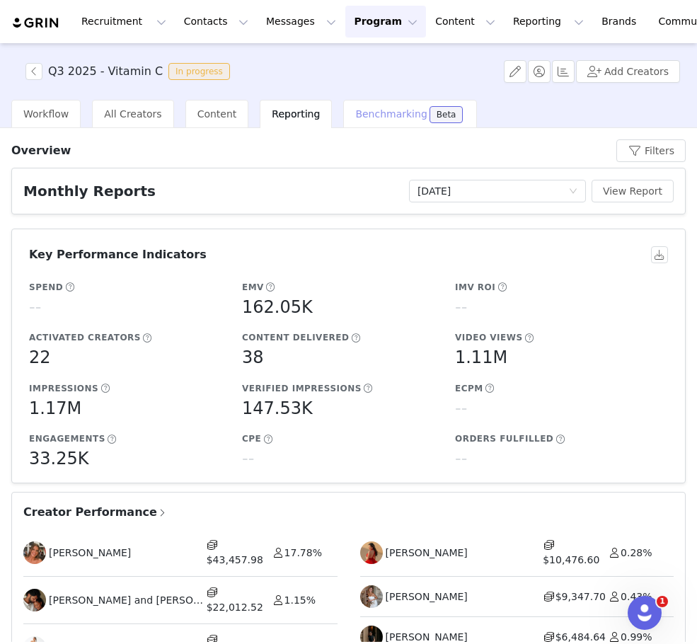
click at [375, 127] on div "Benchmarking Beta" at bounding box center [410, 114] width 134 height 28
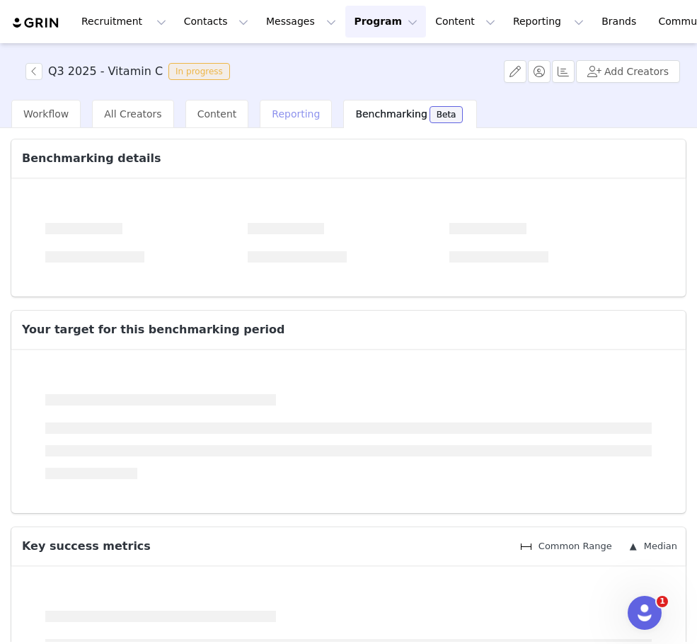
click at [293, 118] on span "Reporting" at bounding box center [296, 113] width 48 height 11
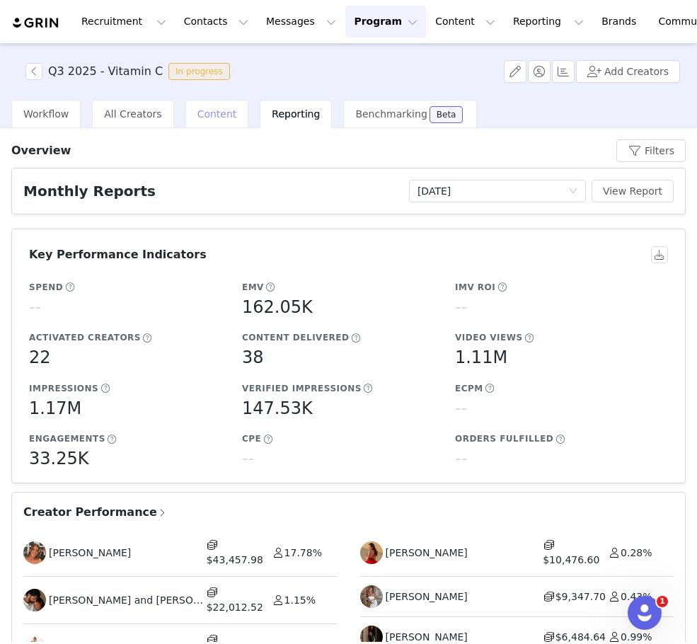
click at [212, 120] on div "Content" at bounding box center [218, 114] width 64 height 28
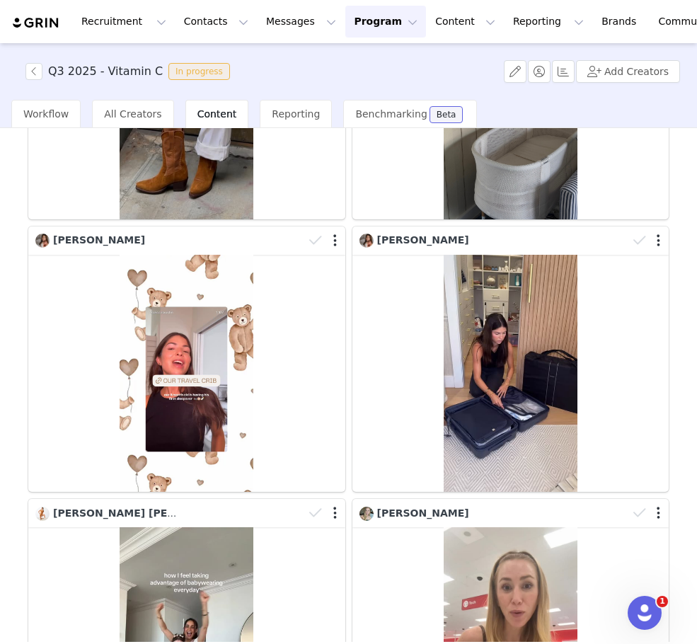
scroll to position [246, 0]
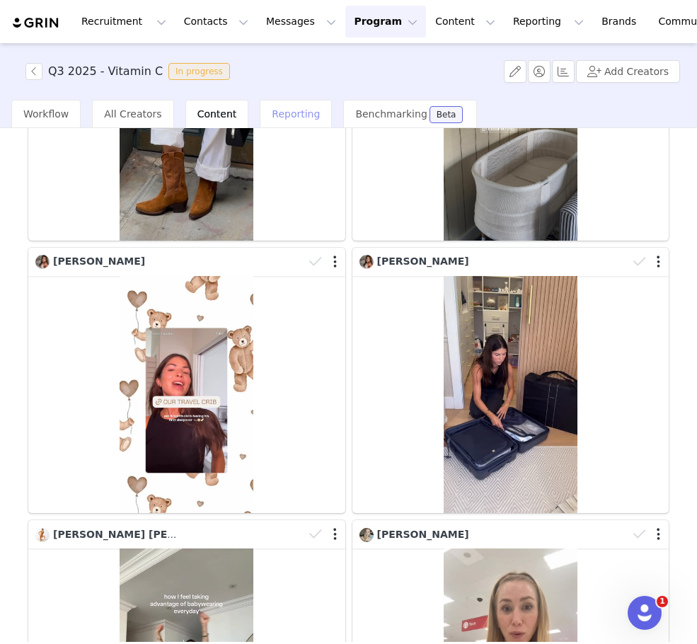
click at [290, 118] on span "Reporting" at bounding box center [296, 113] width 48 height 11
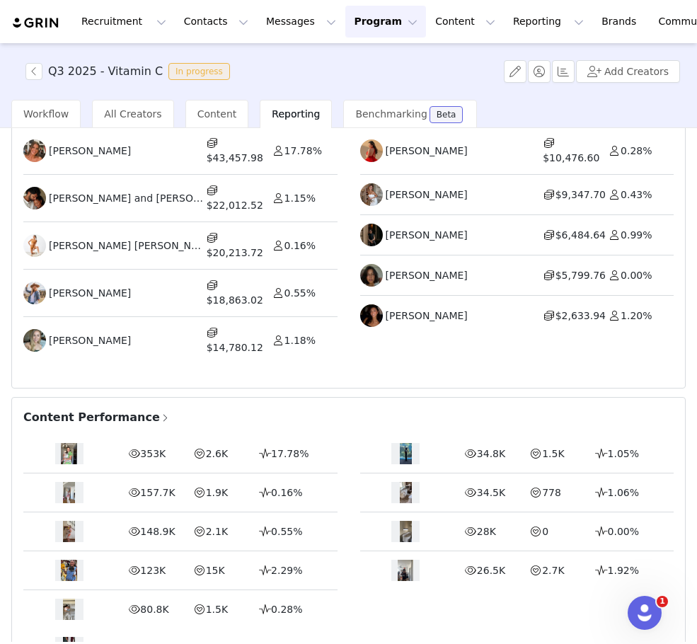
scroll to position [494, 0]
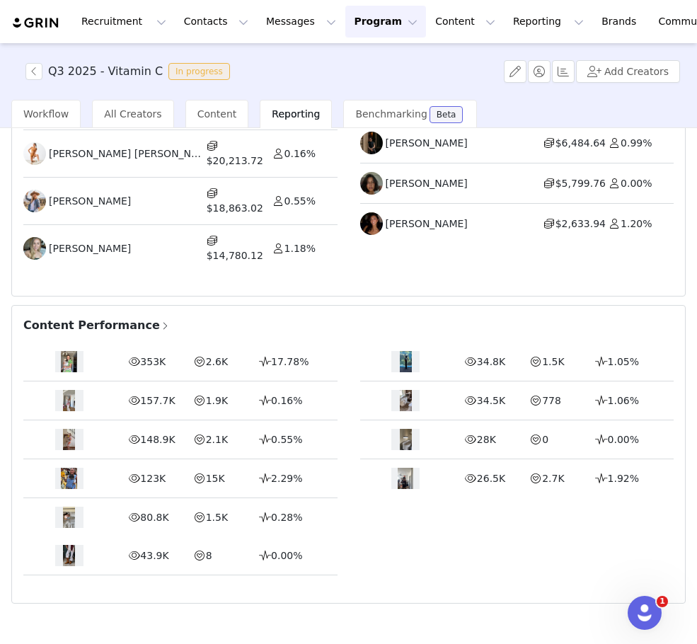
click at [397, 69] on div "Q3 2025 - Vitamin C In progress Add Creators" at bounding box center [348, 71] width 697 height 57
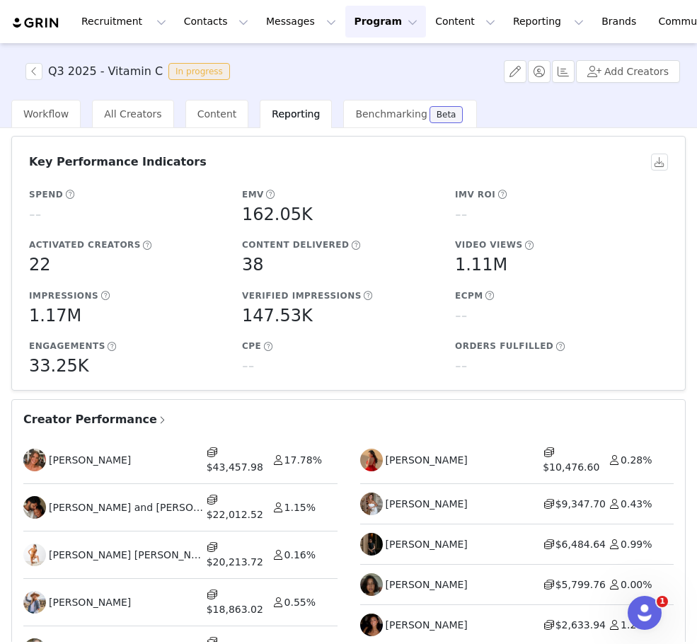
scroll to position [0, 0]
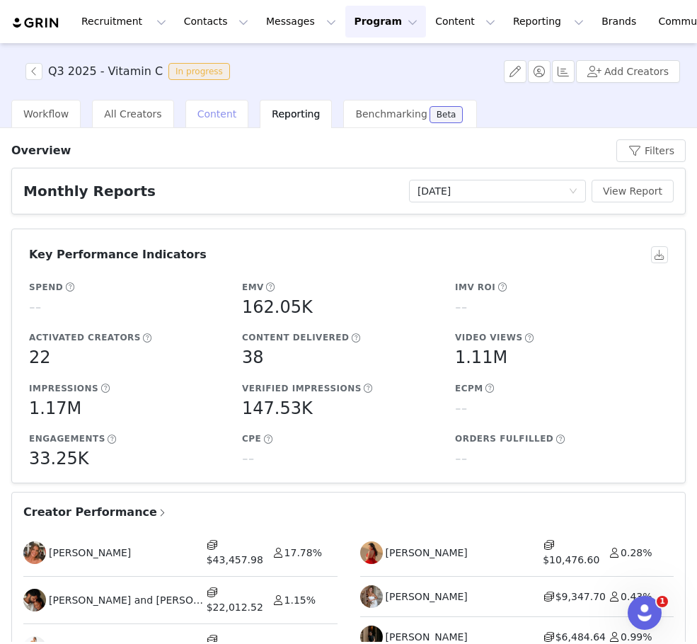
click at [206, 116] on span "Content" at bounding box center [218, 113] width 40 height 11
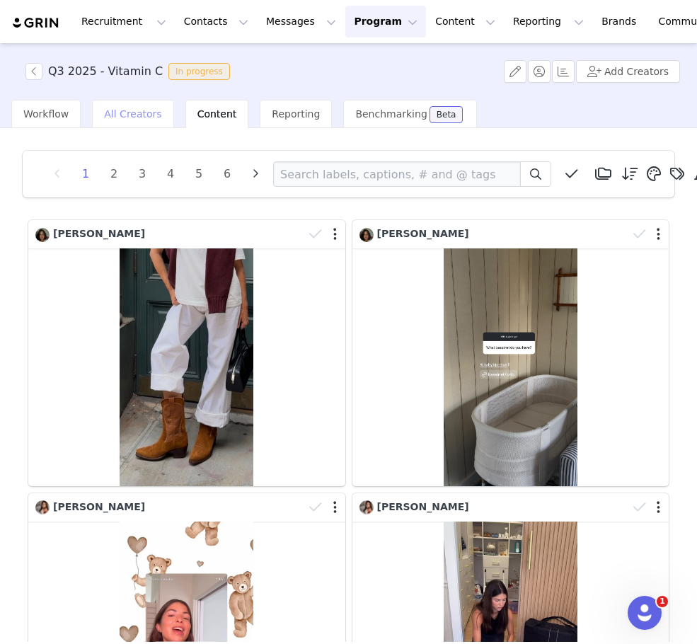
click at [122, 112] on span "All Creators" at bounding box center [132, 113] width 57 height 11
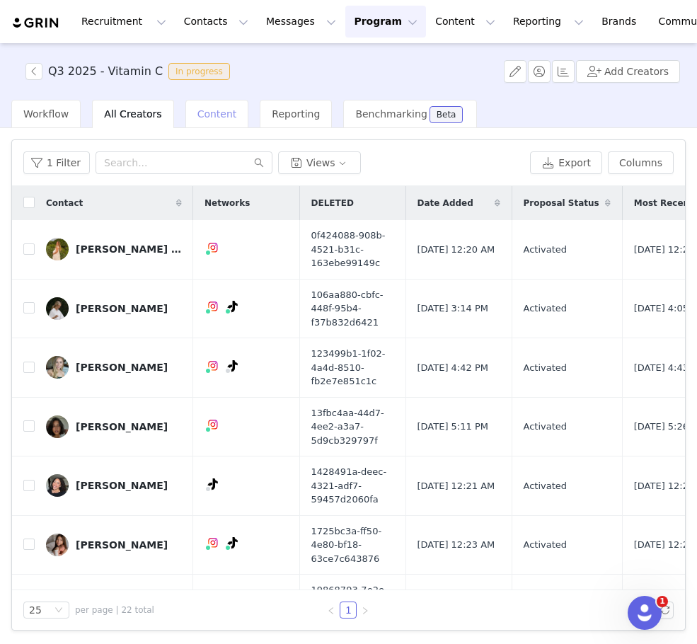
click at [222, 113] on span "Content" at bounding box center [218, 113] width 40 height 11
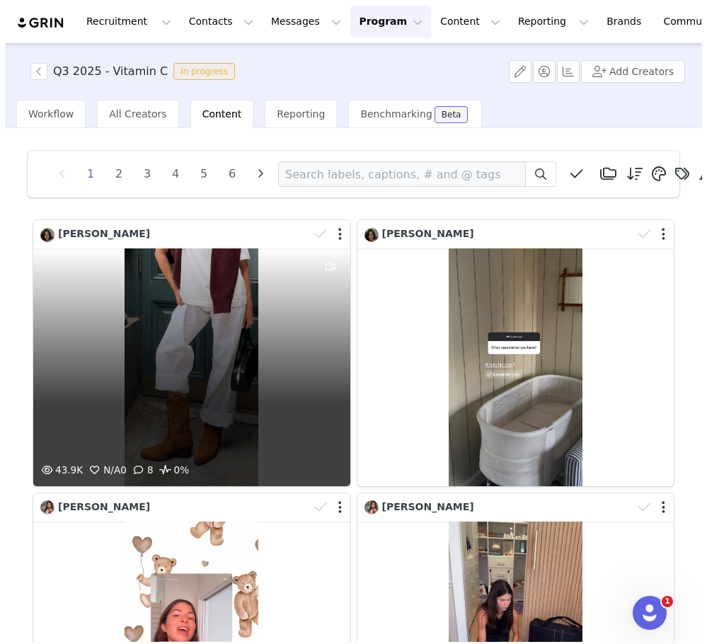
scroll to position [7, 0]
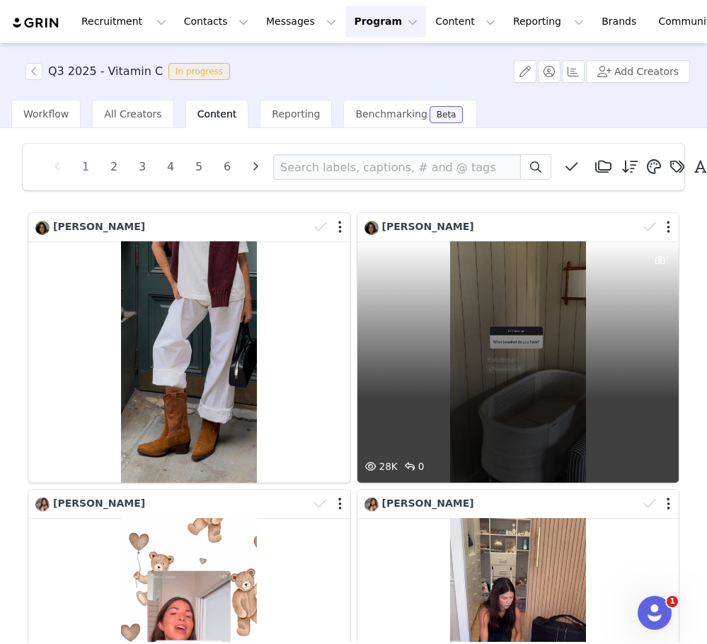
click at [506, 364] on div "28K 0" at bounding box center [519, 361] width 322 height 241
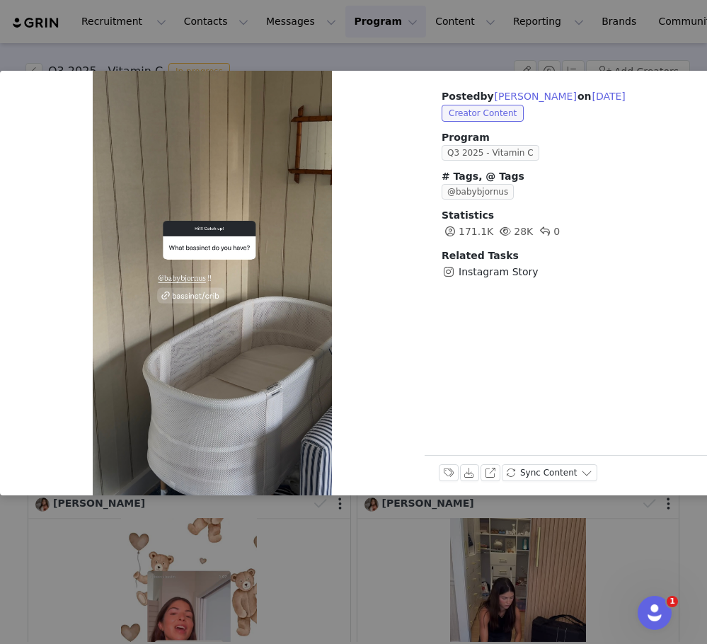
click at [396, 559] on div "Posted by [PERSON_NAME] on [DATE] Creator Content Program Q3 2025 - Vitamin C #…" at bounding box center [353, 322] width 707 height 644
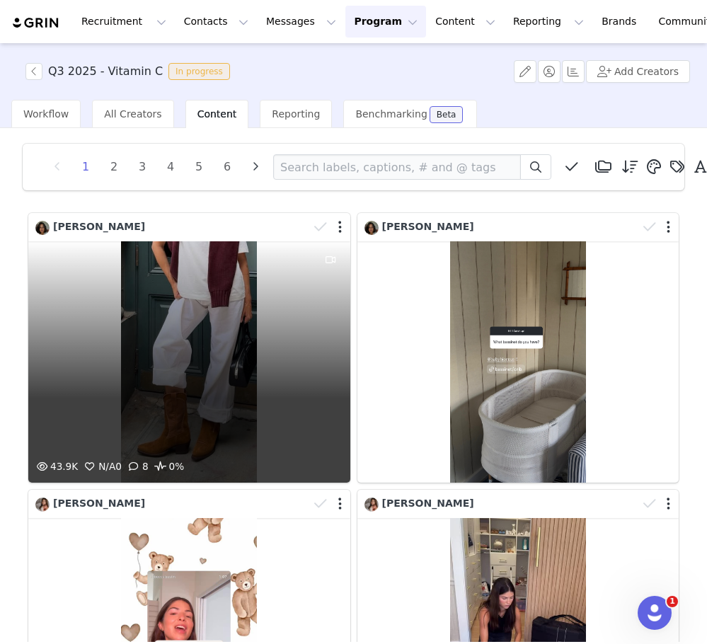
click at [266, 336] on div "43.9K N/A 0 8 0%" at bounding box center [189, 361] width 322 height 241
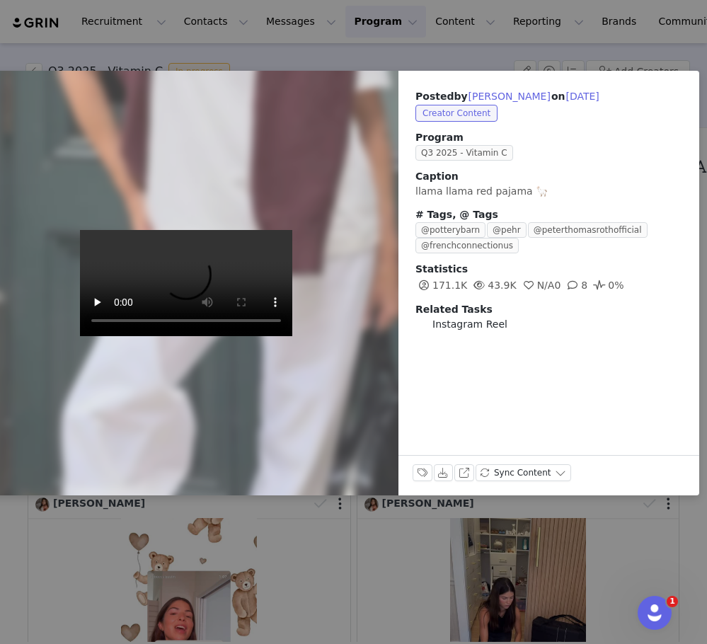
scroll to position [0, 28]
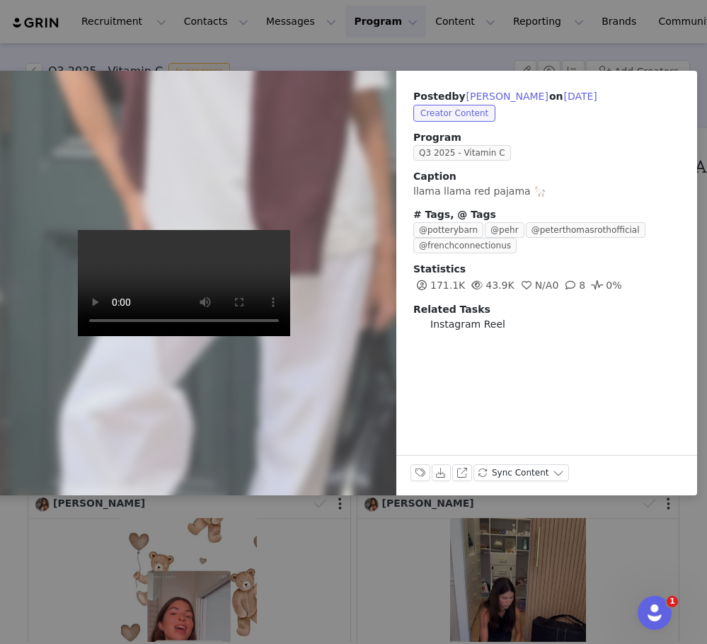
click at [270, 564] on div "Posted by [PERSON_NAME] on [DATE] Creator Content Program Q3 2025 - Vitamin C C…" at bounding box center [353, 322] width 707 height 644
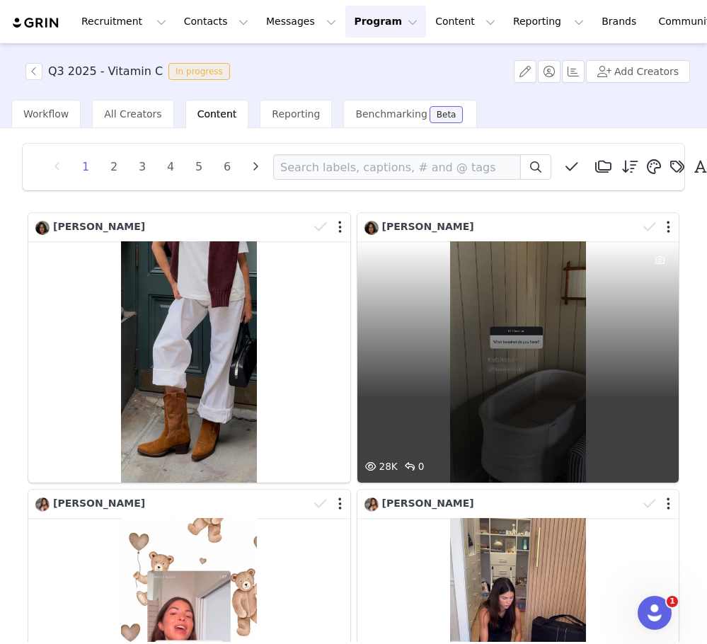
click at [479, 372] on div "28K 0" at bounding box center [519, 361] width 322 height 241
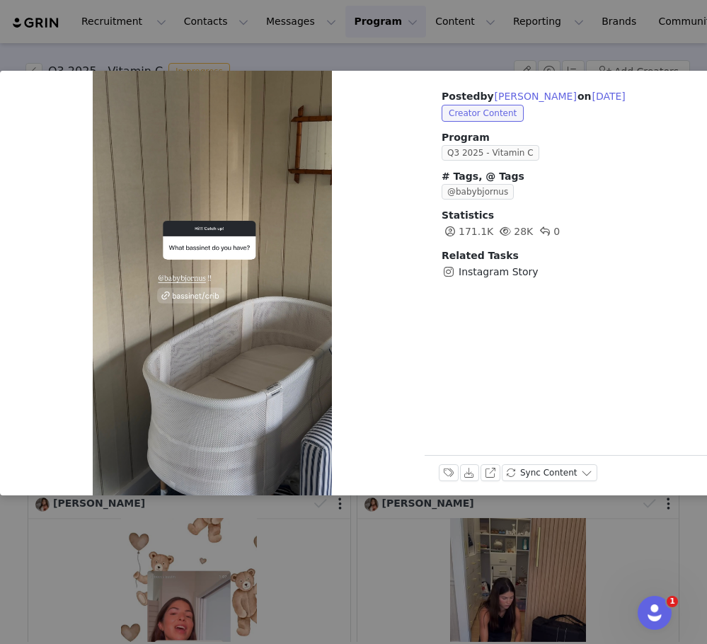
click at [322, 569] on div "Posted by [PERSON_NAME] on [DATE] Creator Content Program Q3 2025 - Vitamin C #…" at bounding box center [353, 322] width 707 height 644
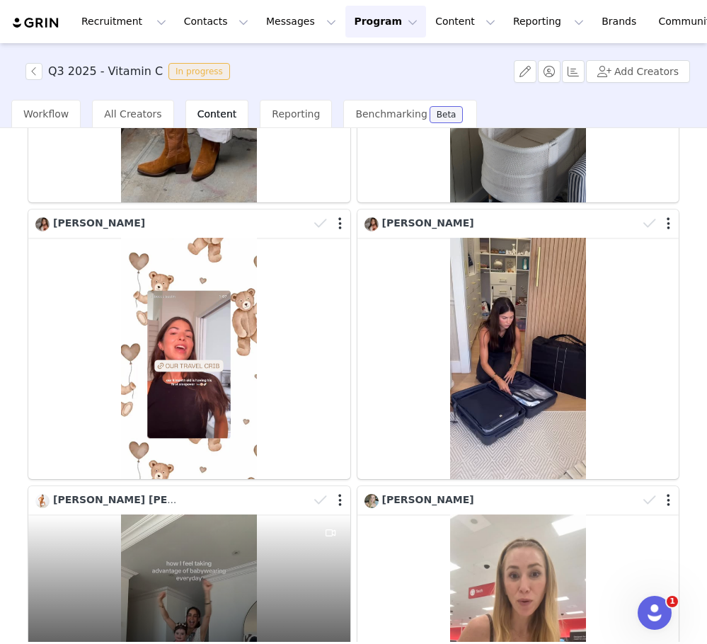
scroll to position [161, 0]
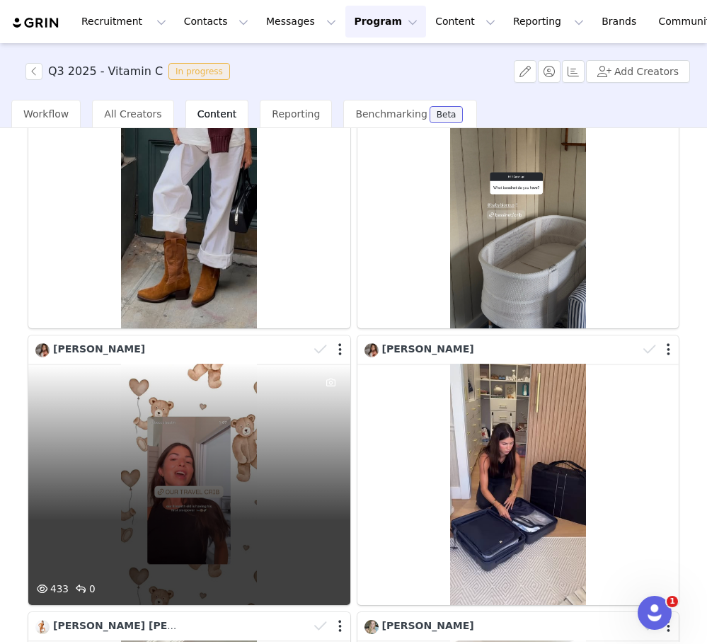
click at [274, 433] on div "433 0" at bounding box center [189, 484] width 322 height 241
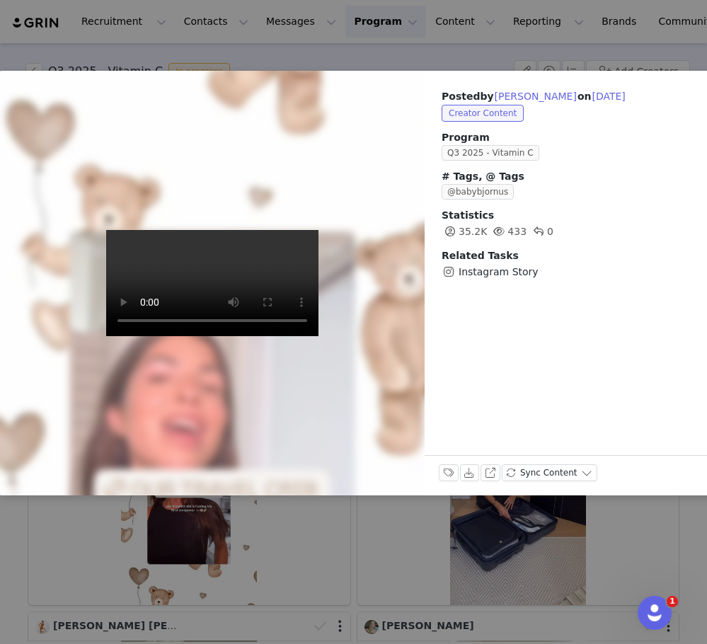
click at [307, 540] on div "Posted by [PERSON_NAME] on [DATE] Creator Content Program Q3 2025 - Vitamin C #…" at bounding box center [353, 322] width 707 height 644
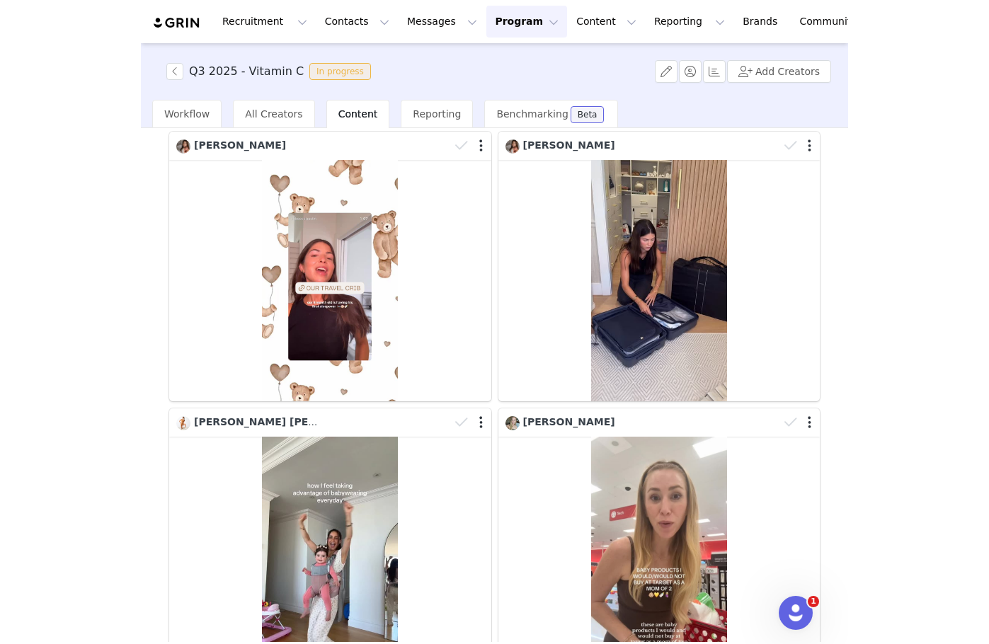
scroll to position [0, 0]
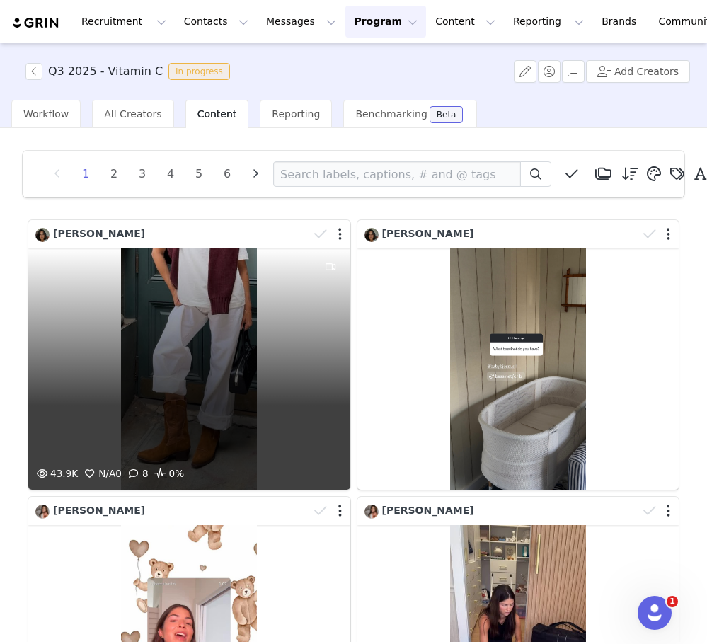
click at [273, 348] on div "43.9K N/A 0 8 0%" at bounding box center [189, 369] width 322 height 241
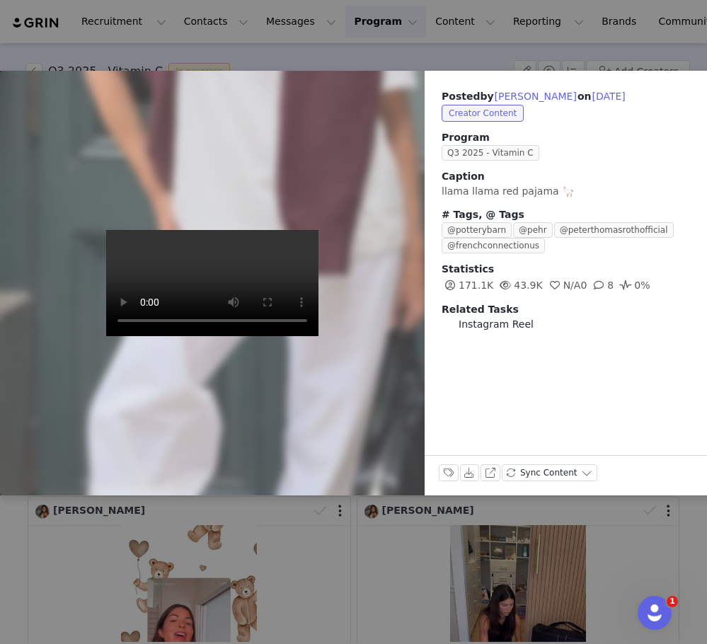
click at [253, 579] on div "Posted by [PERSON_NAME] on [DATE] Creator Content Program Q3 2025 - Vitamin C C…" at bounding box center [353, 322] width 707 height 644
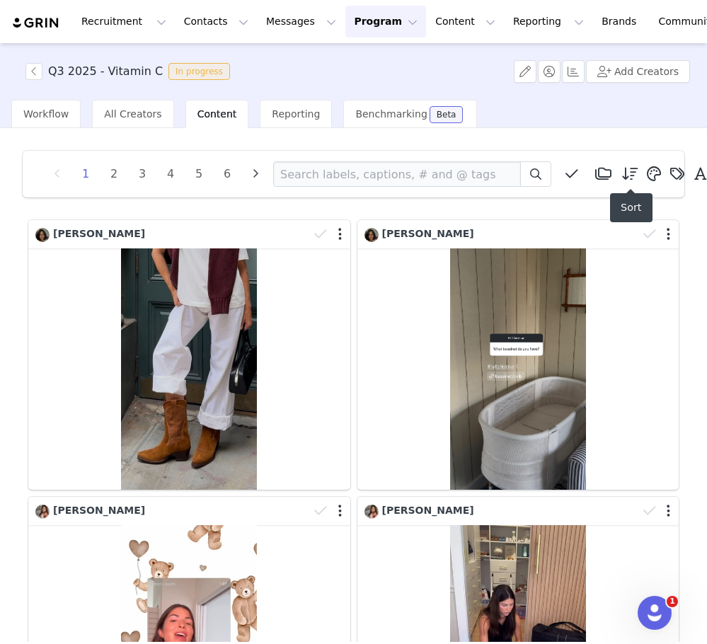
click at [624, 169] on icon at bounding box center [630, 174] width 16 height 14
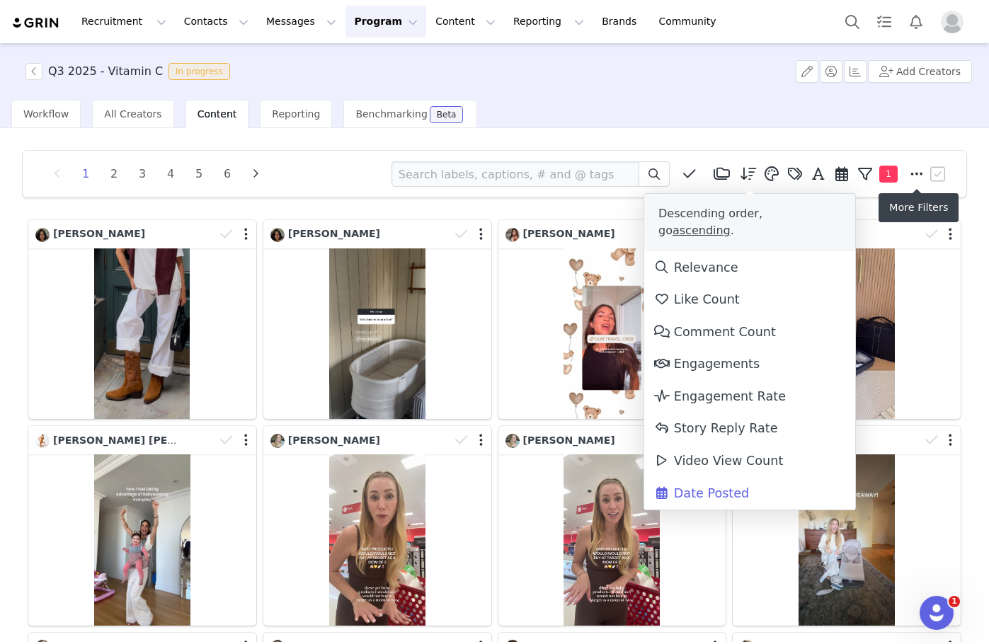
click at [697, 176] on icon at bounding box center [917, 174] width 13 height 14
select select "5bfbcfec-bd41-46a7-a874-13cb17f37439"
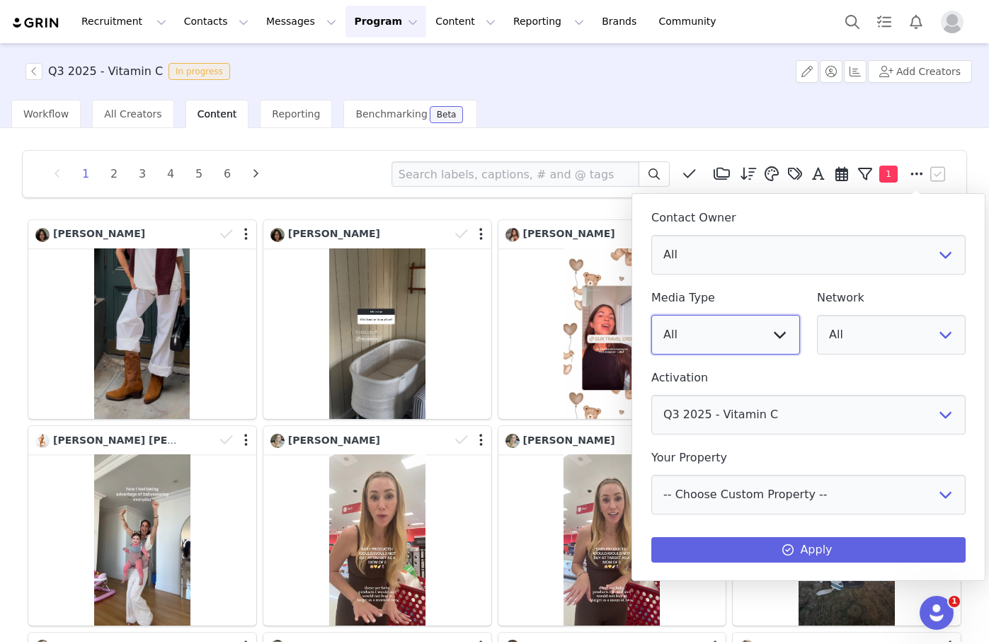
click at [697, 345] on select "All Image Video" at bounding box center [725, 335] width 149 height 40
click at [697, 135] on div "1 2 3 4 5 6 Media Library (0) Folders No folders have been created yet. New Fol…" at bounding box center [494, 385] width 989 height 514
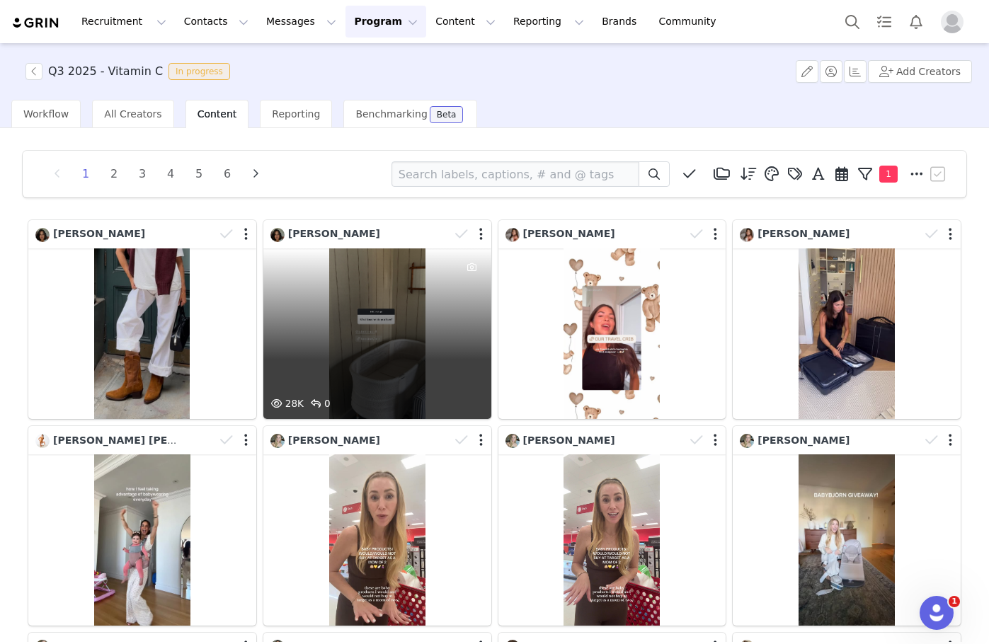
click at [385, 329] on div "28K 0" at bounding box center [377, 334] width 228 height 171
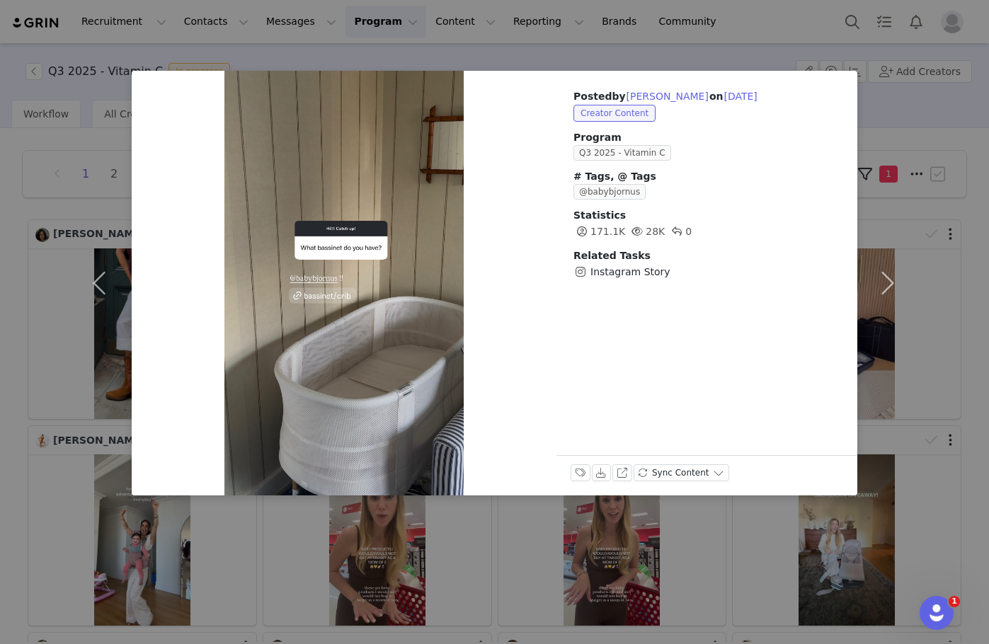
click at [639, 232] on icon at bounding box center [637, 232] width 11 height 10
click at [658, 232] on span "28K" at bounding box center [647, 231] width 36 height 11
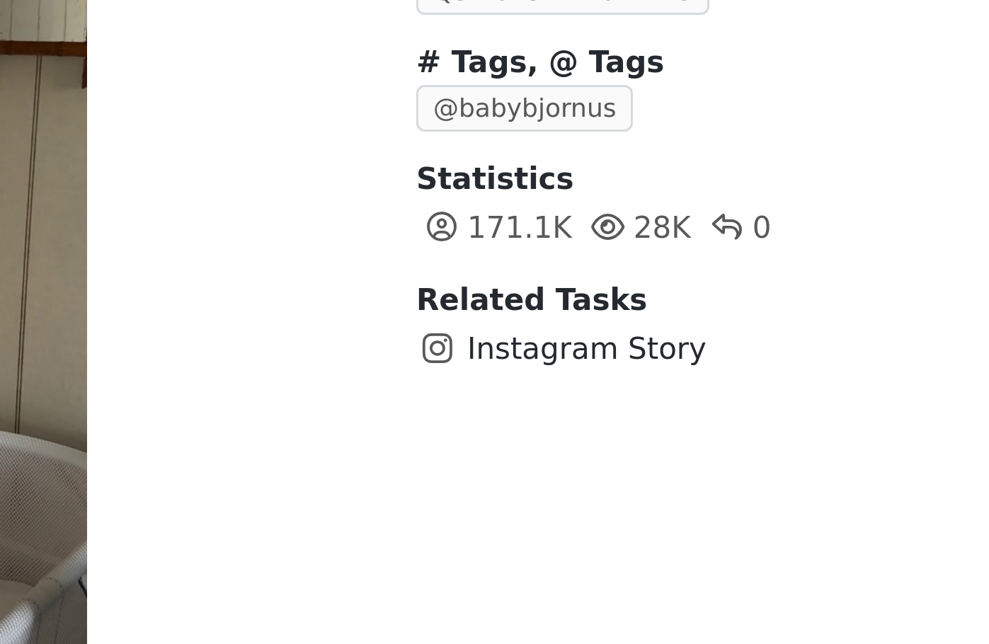
click at [638, 232] on icon at bounding box center [637, 232] width 11 height 10
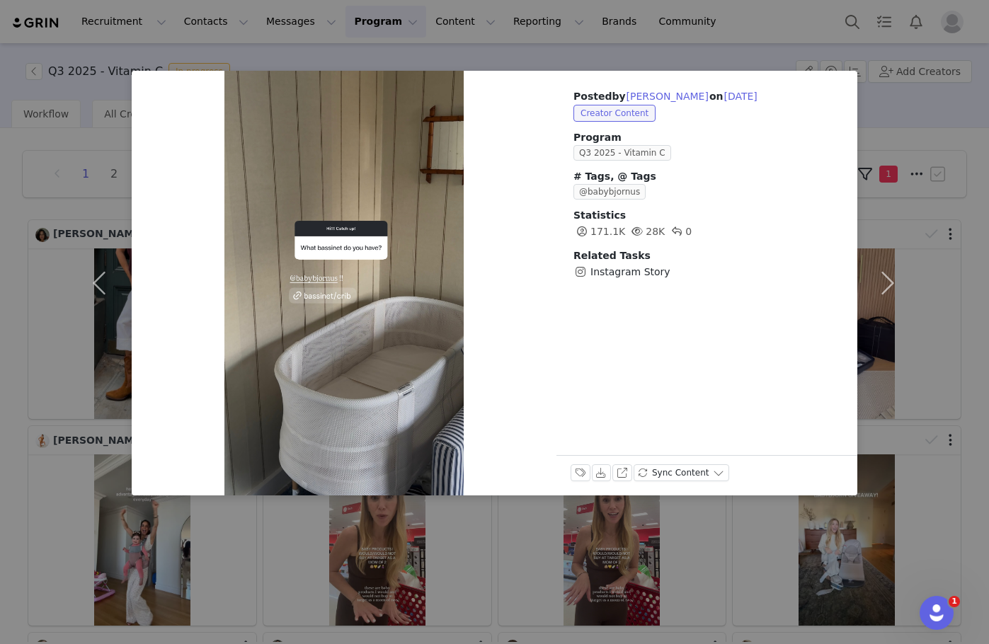
click at [481, 530] on div "Posted by [PERSON_NAME] on [DATE] Creator Content Program Q3 2025 - Vitamin C #…" at bounding box center [494, 322] width 989 height 644
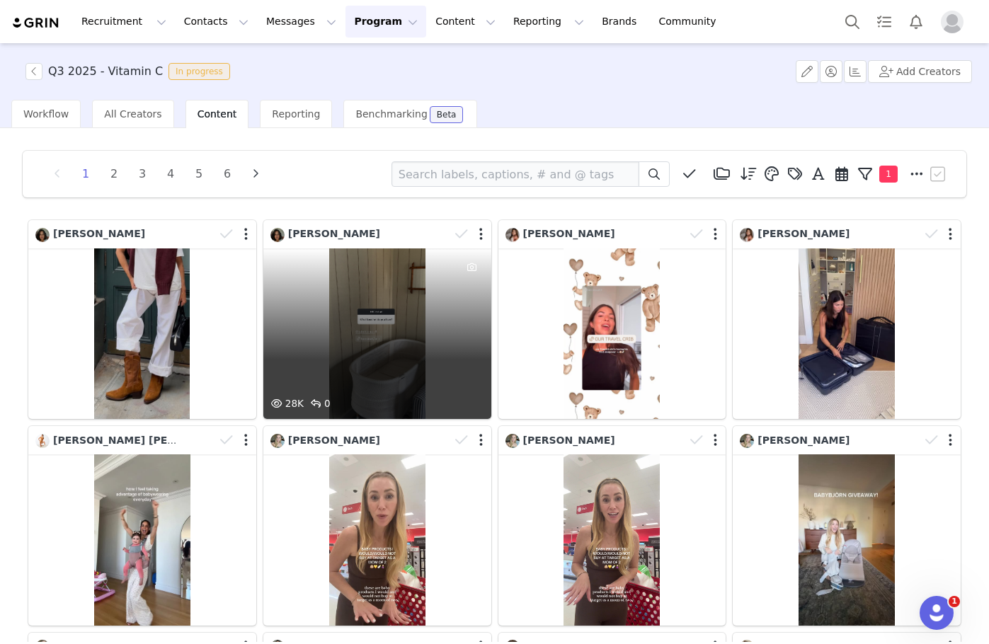
click at [278, 405] on icon at bounding box center [276, 404] width 11 height 10
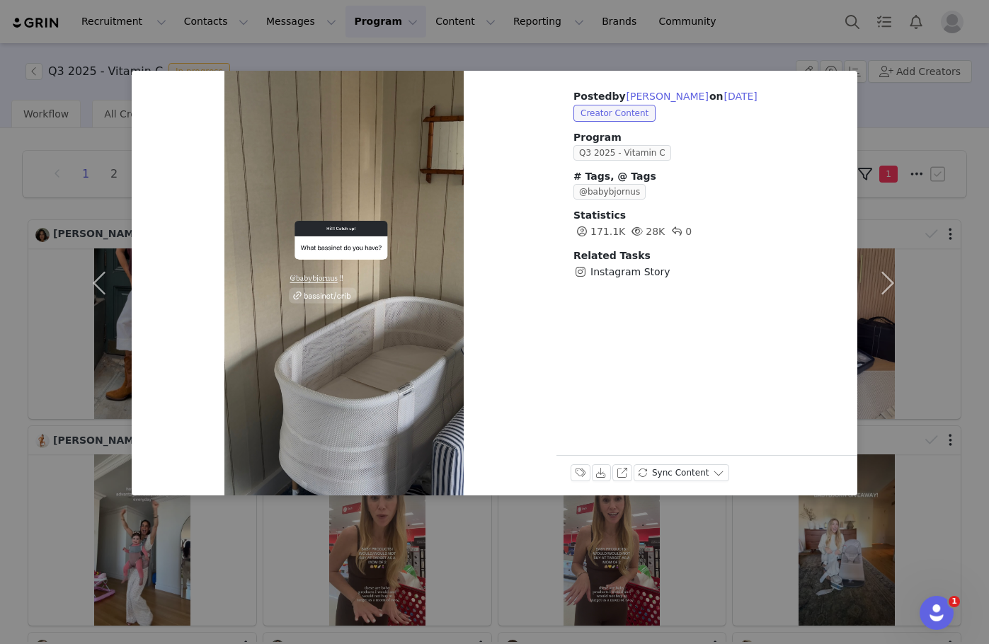
click at [640, 234] on icon at bounding box center [637, 232] width 11 height 10
click at [641, 232] on icon at bounding box center [637, 232] width 11 height 10
click at [581, 236] on span at bounding box center [582, 231] width 17 height 17
click at [17, 361] on div "Posted by [PERSON_NAME] on [DATE] Creator Content Program Q3 2025 - Vitamin C #…" at bounding box center [494, 322] width 989 height 644
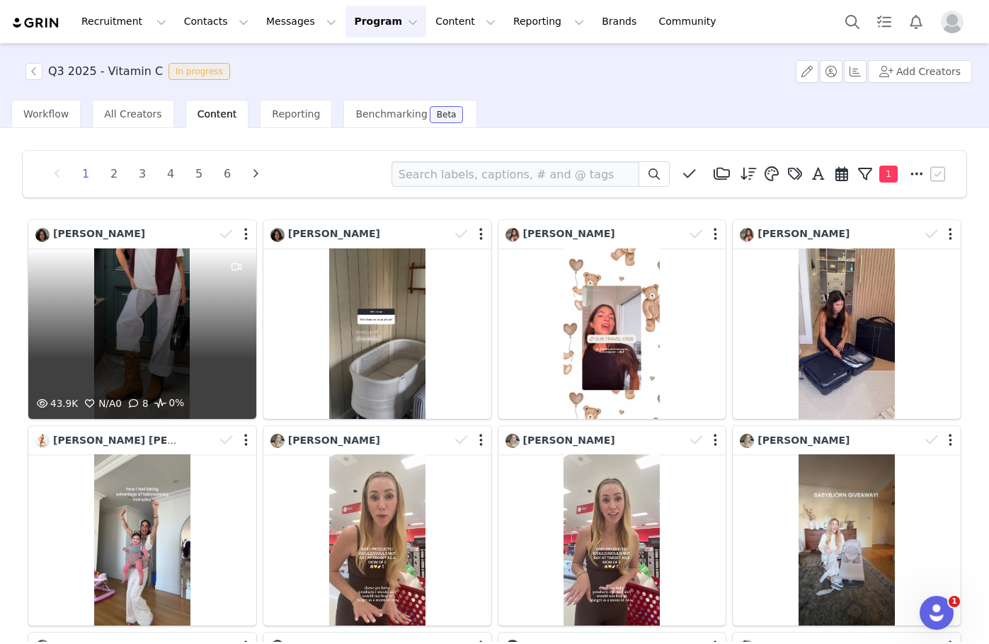
click at [195, 336] on div "43.9K N/A 0 8 0%" at bounding box center [142, 334] width 228 height 171
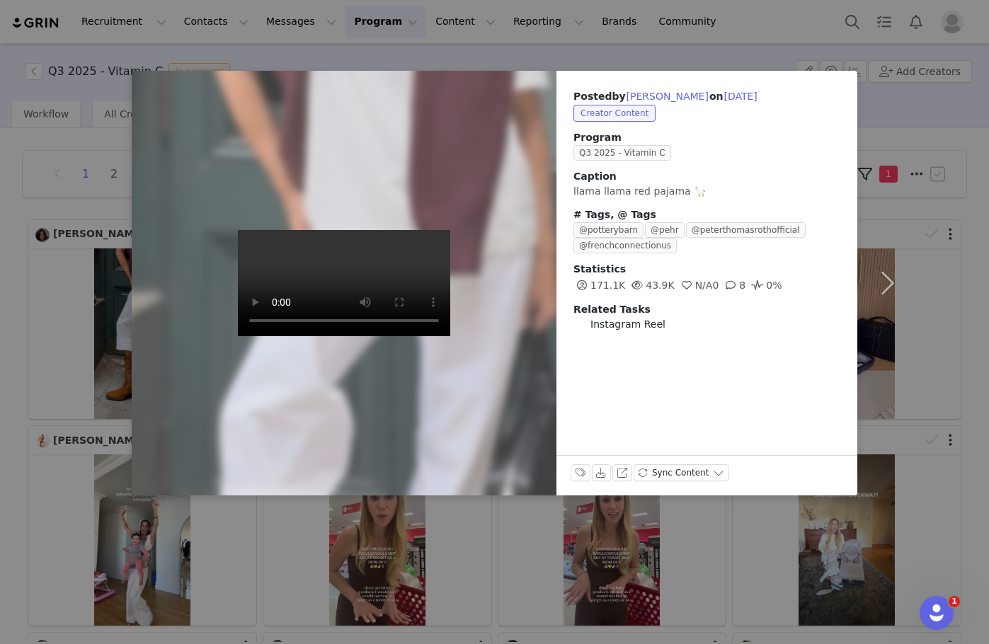
click at [104, 389] on div "Posted by [PERSON_NAME] on [DATE] Creator Content Program Q3 2025 - Vitamin C C…" at bounding box center [494, 322] width 989 height 644
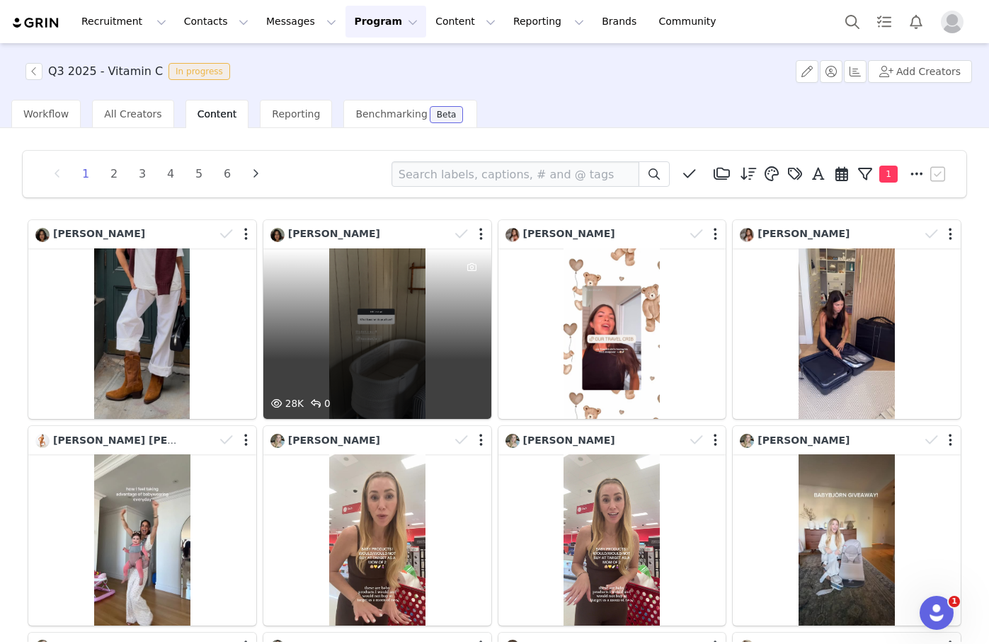
click at [331, 338] on div "28K 0" at bounding box center [377, 334] width 228 height 171
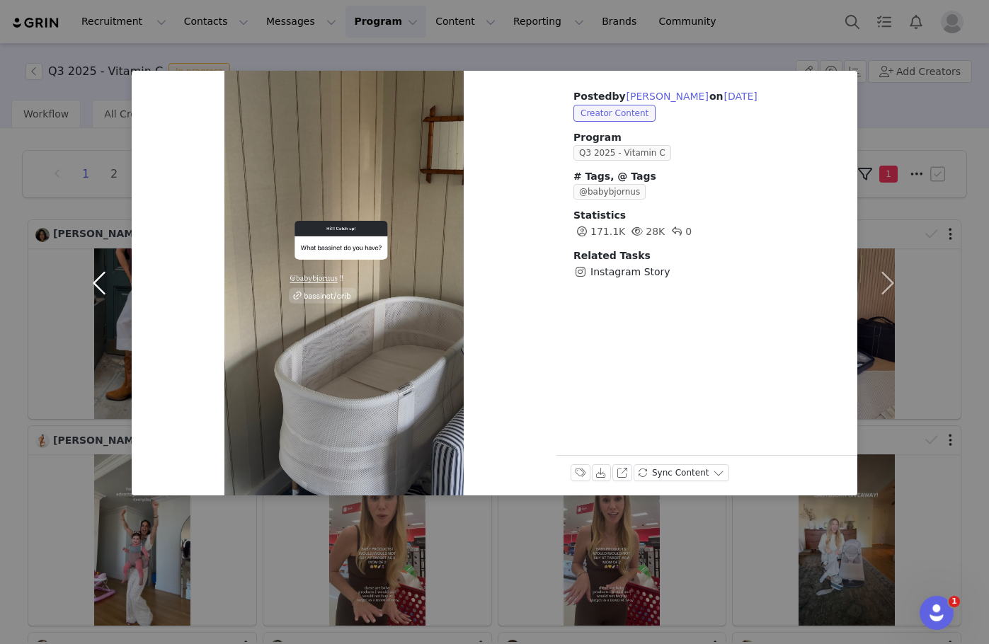
click at [113, 403] on button "button" at bounding box center [101, 283] width 59 height 425
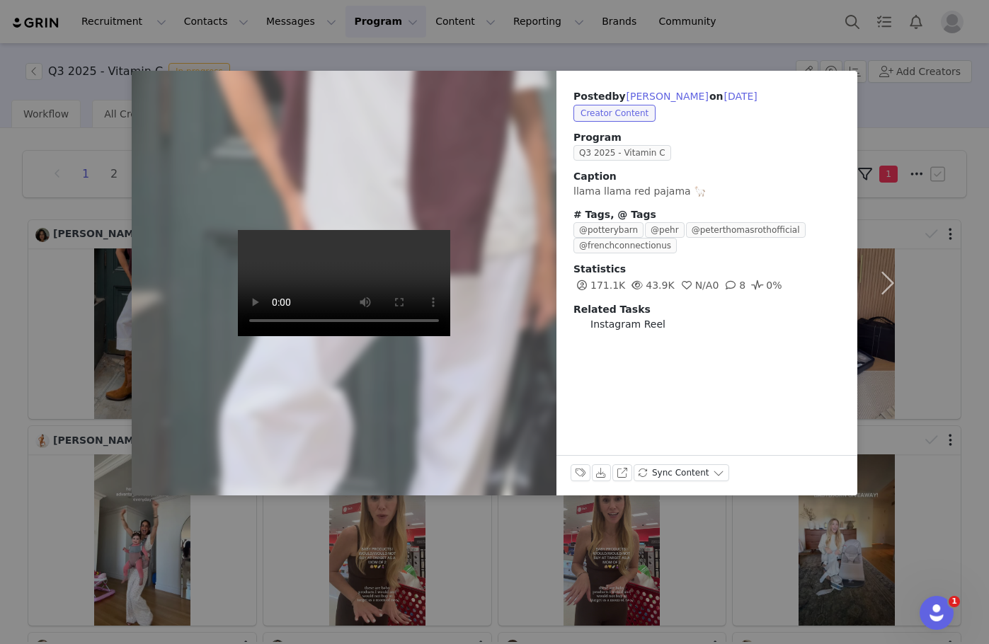
click at [82, 433] on div "Posted by [PERSON_NAME] on [DATE] Creator Content Program Q3 2025 - Vitamin C C…" at bounding box center [494, 322] width 989 height 644
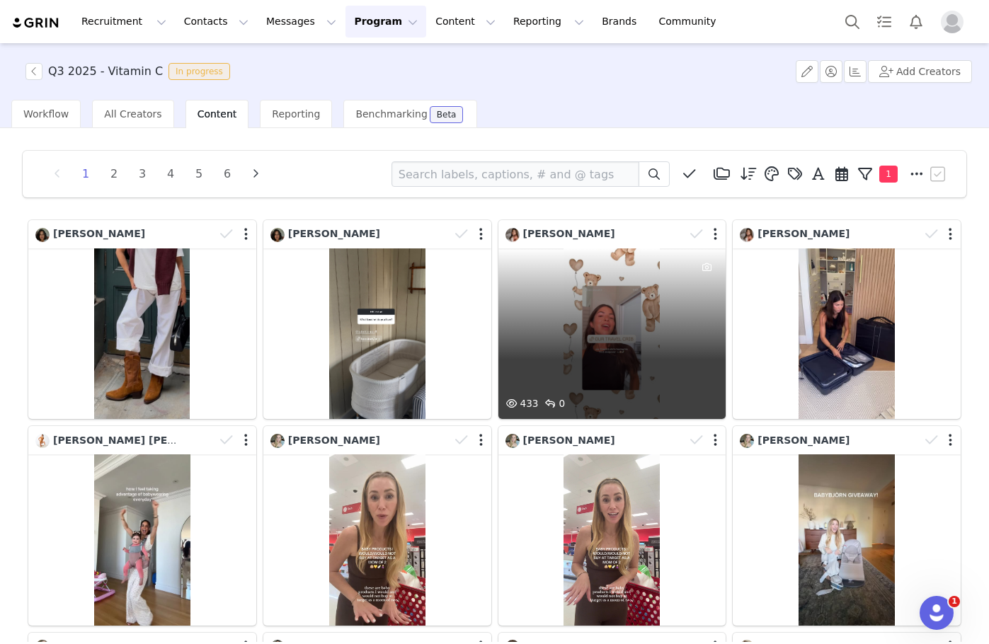
click at [665, 329] on div "433 0" at bounding box center [612, 334] width 228 height 171
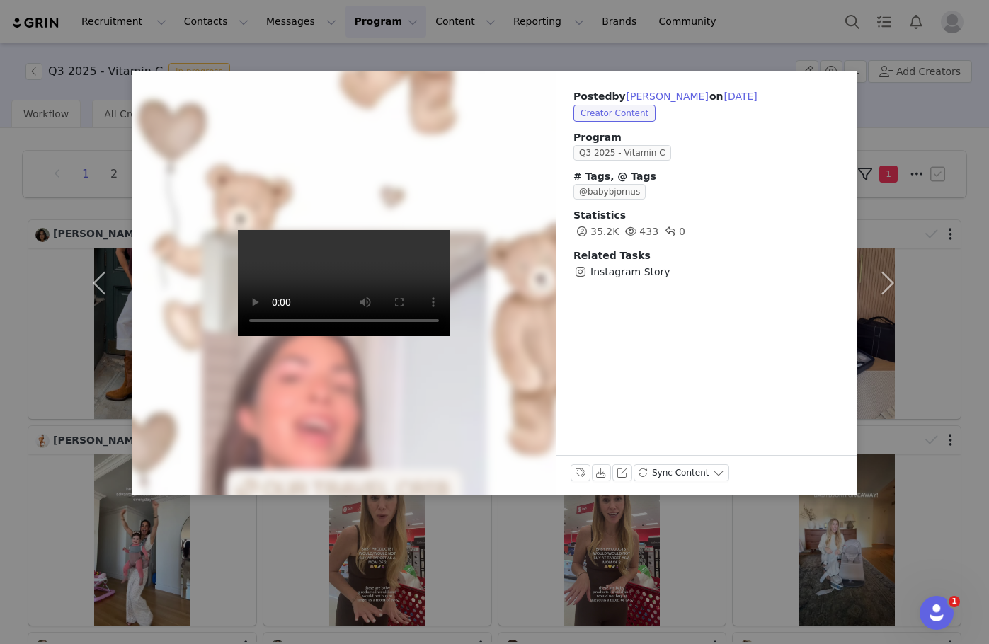
click at [675, 233] on icon at bounding box center [671, 232] width 10 height 10
click at [697, 291] on button "button" at bounding box center [886, 283] width 59 height 425
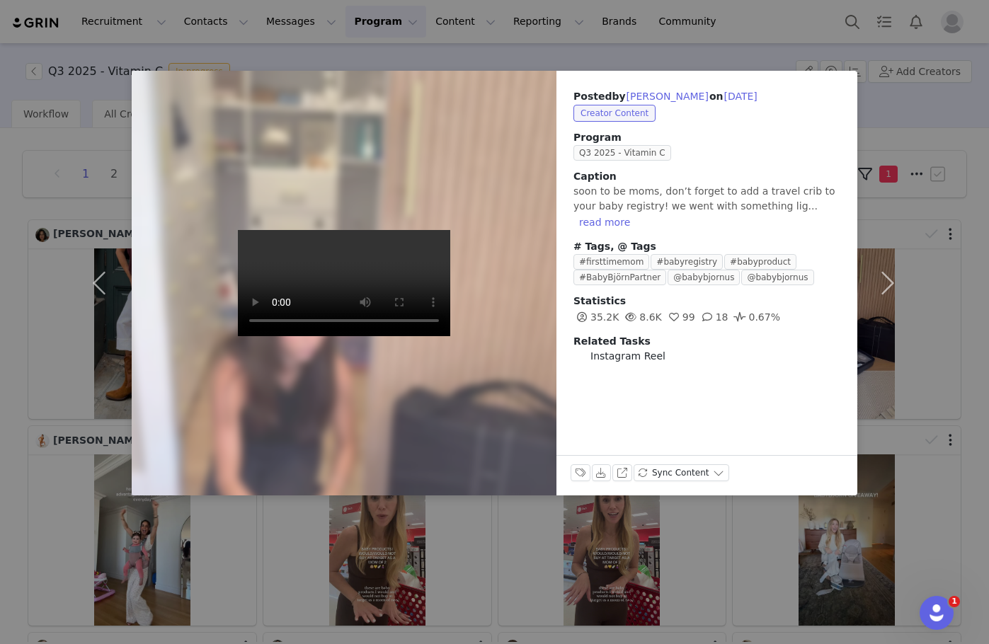
click at [498, 550] on div "Posted by [PERSON_NAME] on [DATE] Creator Content Program Q3 2025 - Vitamin C C…" at bounding box center [494, 322] width 989 height 644
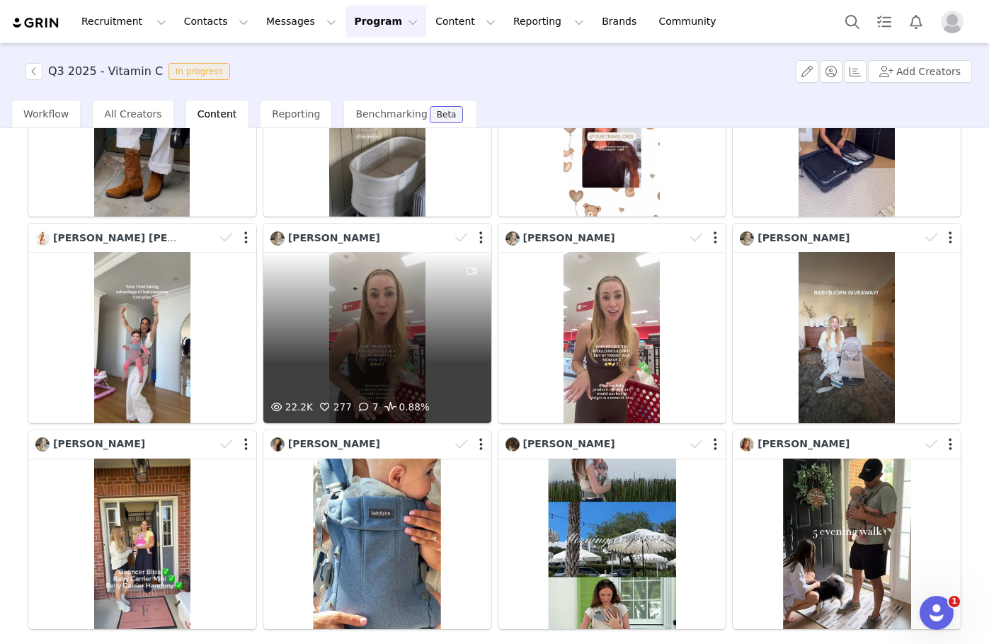
scroll to position [275, 0]
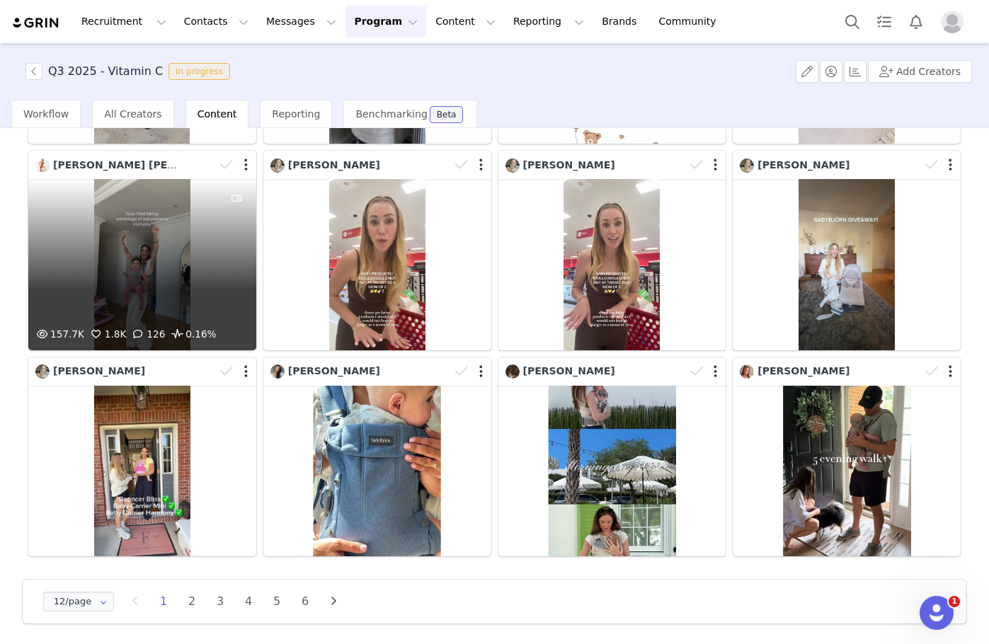
click at [198, 335] on span "0.16%" at bounding box center [192, 334] width 47 height 17
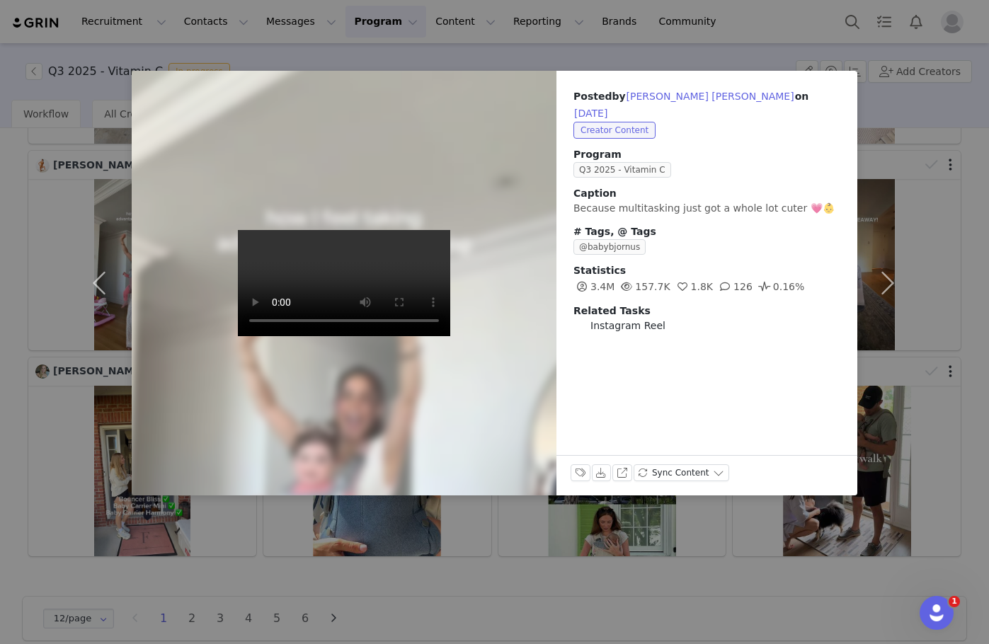
click at [697, 282] on icon at bounding box center [764, 287] width 13 height 10
click at [697, 253] on button "button" at bounding box center [886, 283] width 59 height 425
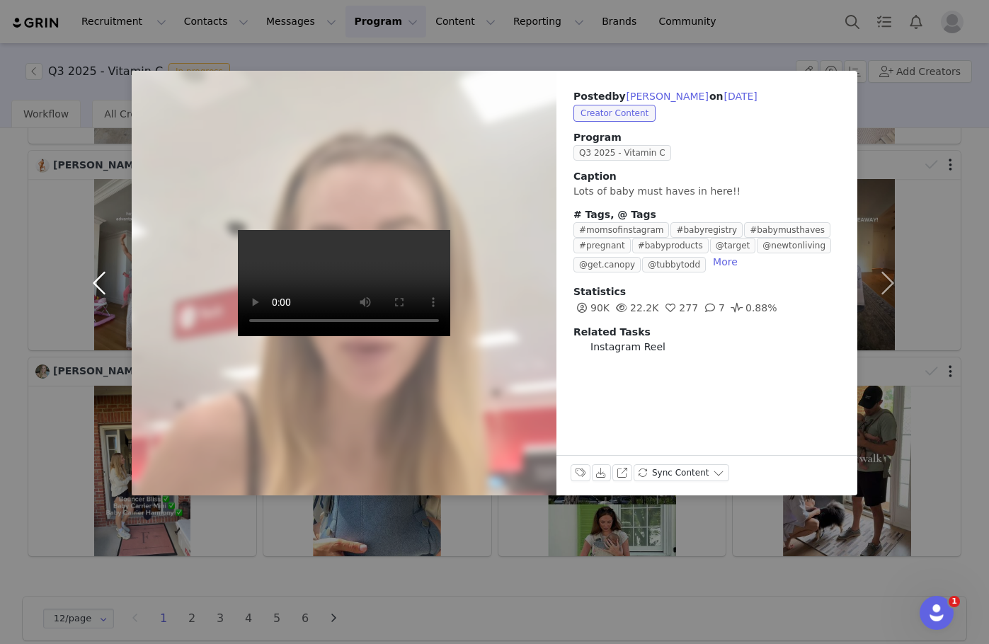
click at [105, 292] on button "button" at bounding box center [101, 283] width 59 height 425
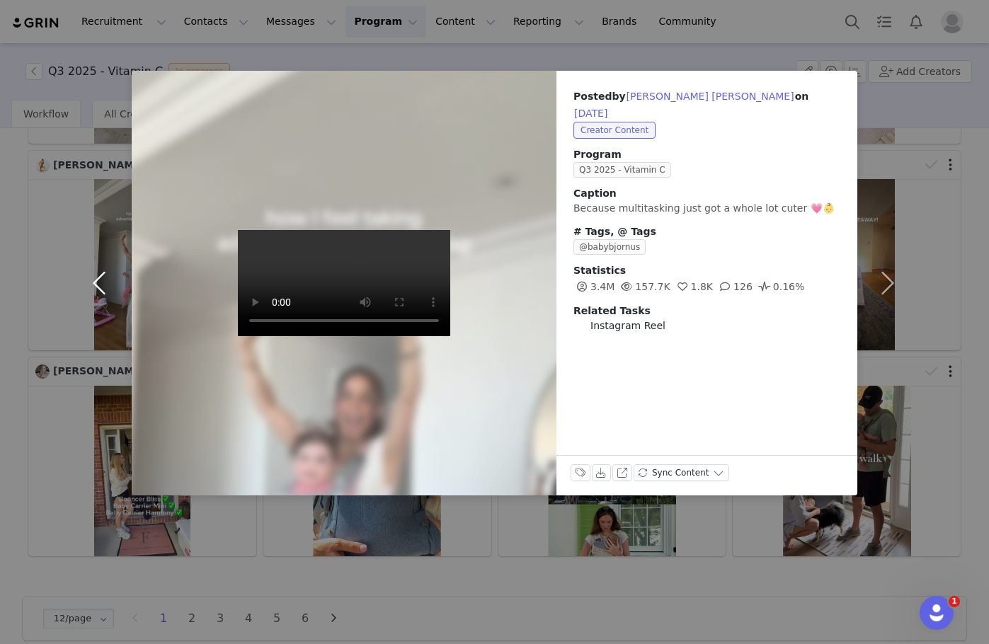
click at [76, 360] on button "button" at bounding box center [101, 283] width 59 height 425
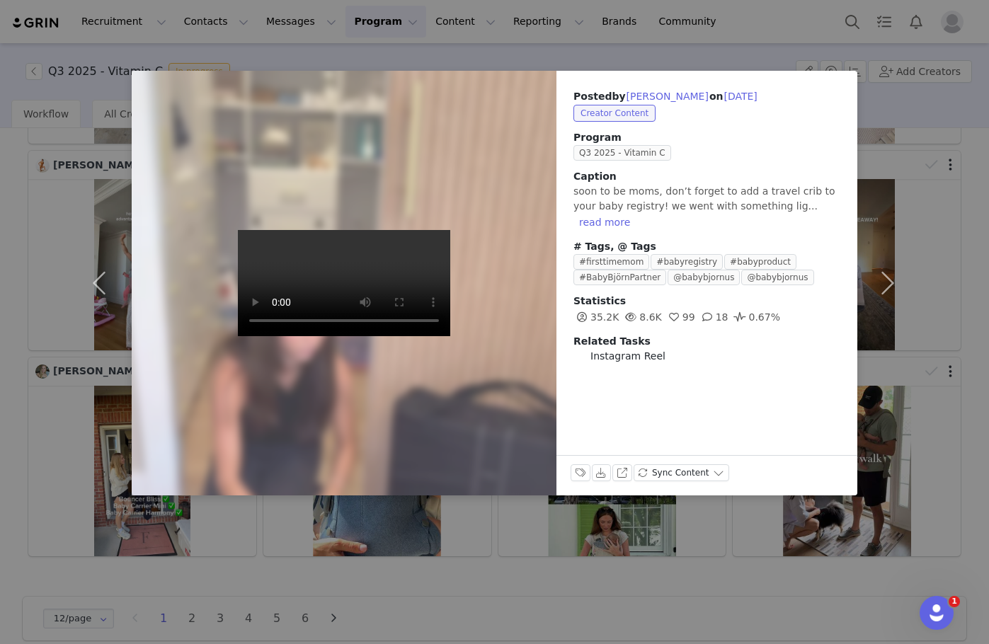
click at [13, 539] on div "Posted by [PERSON_NAME] on [DATE] Creator Content Program Q3 2025 - Vitamin C C…" at bounding box center [494, 322] width 989 height 644
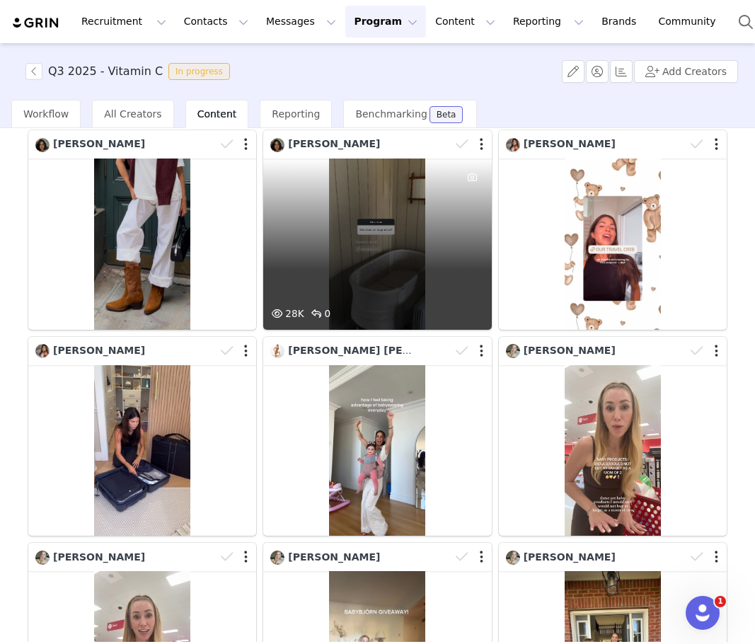
scroll to position [0, 0]
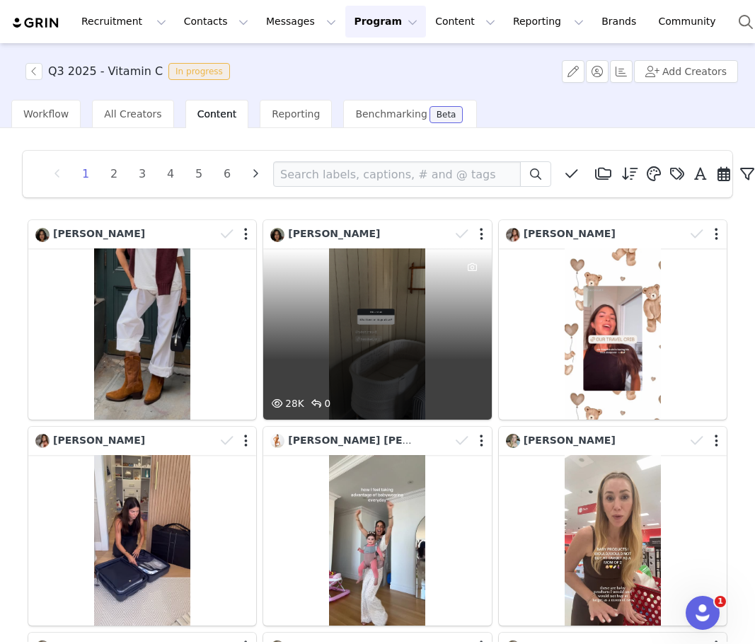
click at [313, 369] on div "28K 0" at bounding box center [377, 334] width 228 height 171
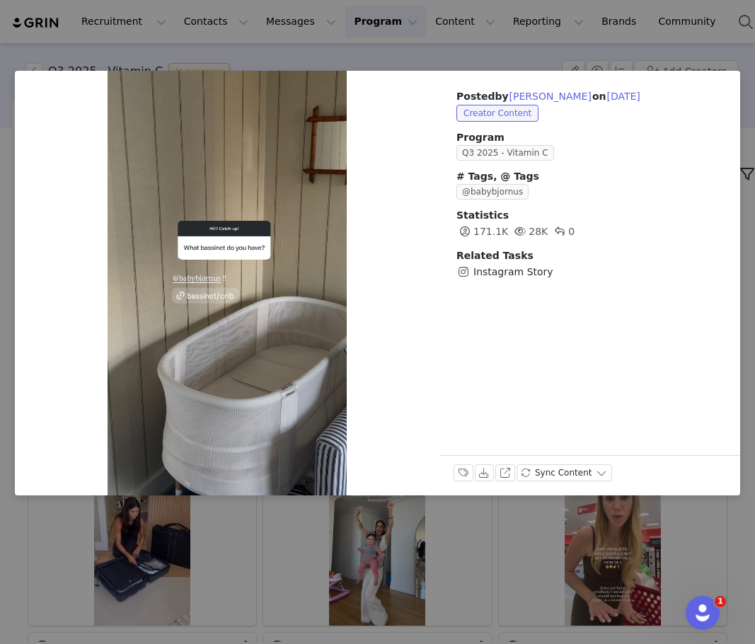
click at [246, 531] on div "Posted by [PERSON_NAME] on [DATE] Creator Content Program Q3 2025 - Vitamin C #…" at bounding box center [377, 322] width 755 height 644
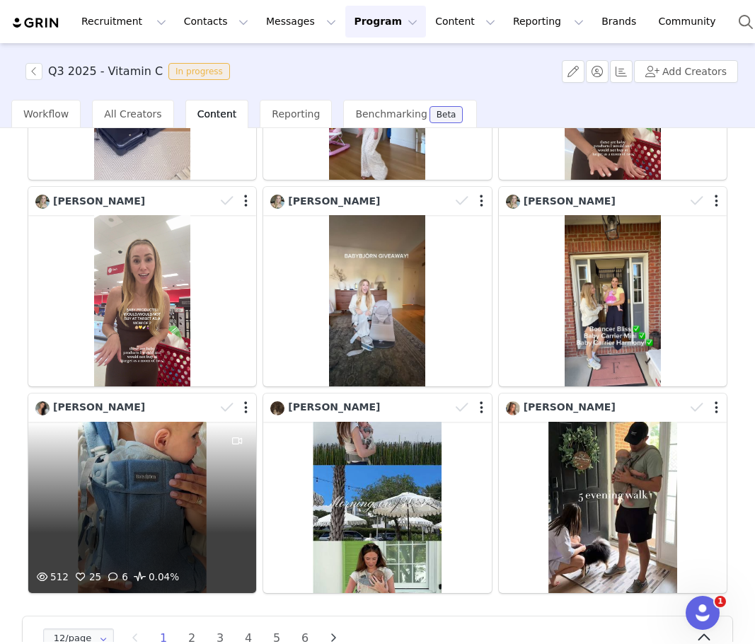
scroll to position [487, 0]
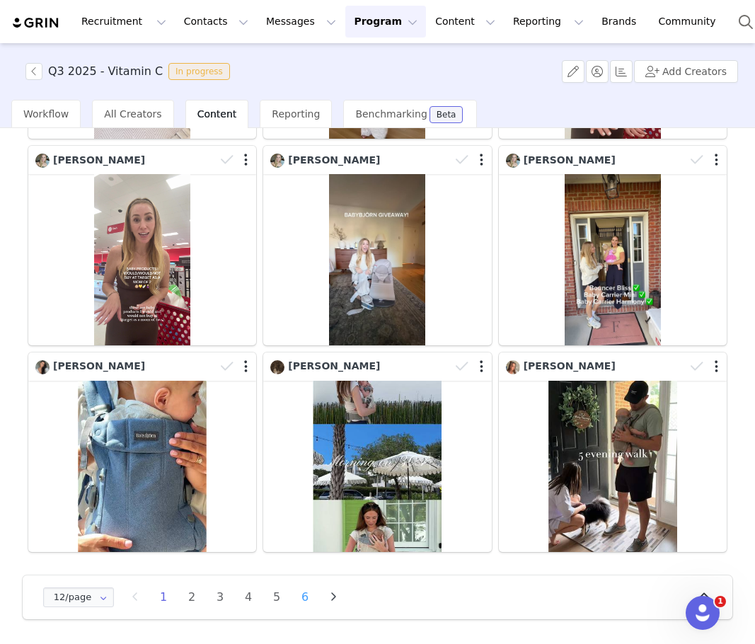
click at [310, 595] on li "6" at bounding box center [305, 598] width 21 height 20
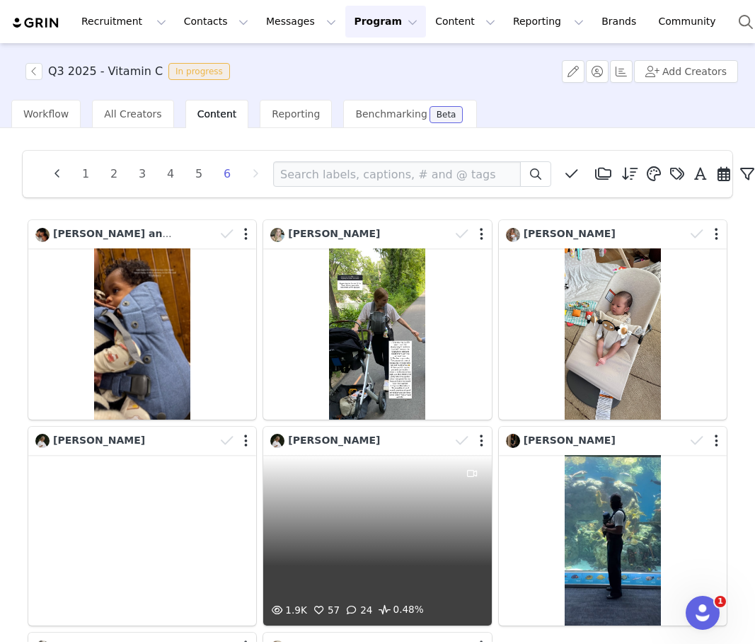
scroll to position [280, 0]
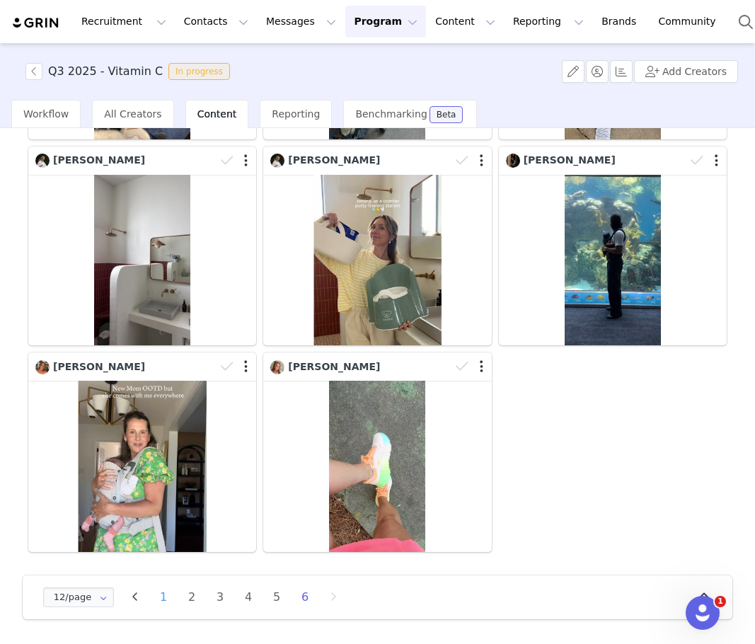
click at [166, 603] on li "1" at bounding box center [163, 598] width 21 height 20
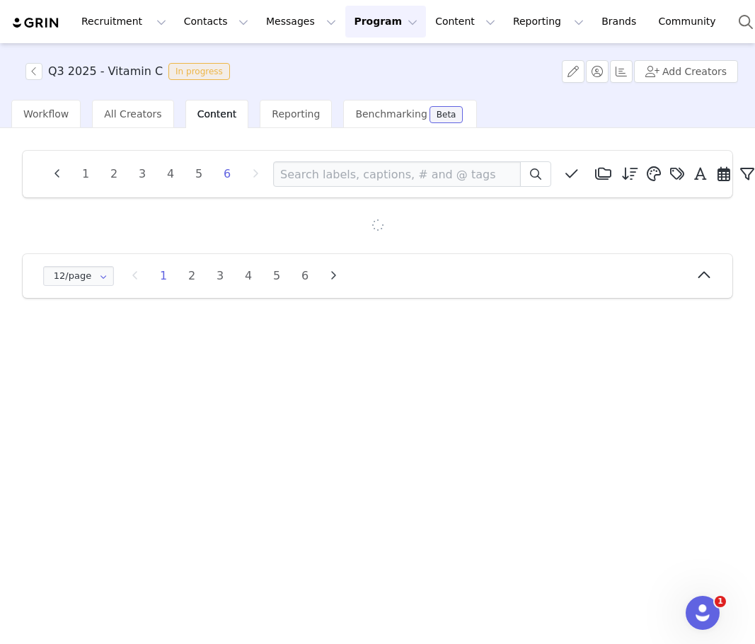
scroll to position [0, 0]
